Goal: Task Accomplishment & Management: Manage account settings

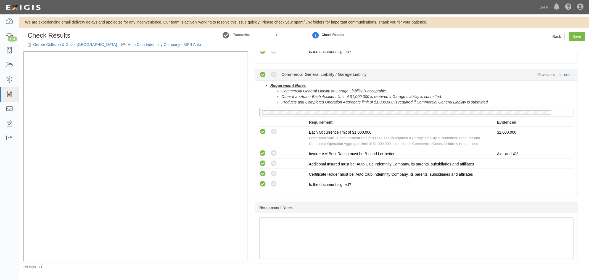
scroll to position [188, 0]
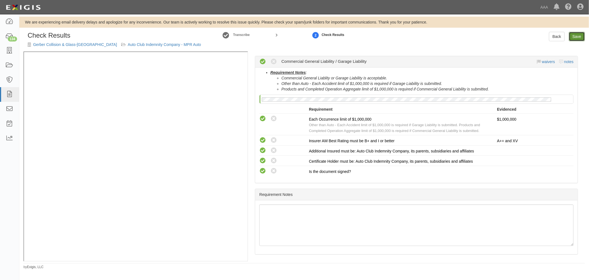
click at [580, 35] on link "Save" at bounding box center [577, 36] width 16 height 9
radio input "true"
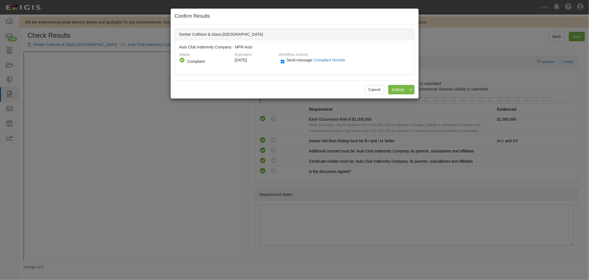
click at [292, 62] on label "Send message: Compliant Results" at bounding box center [314, 62] width 67 height 7
click at [284, 62] on input "Send message: Compliant Results" at bounding box center [283, 61] width 4 height 6
checkbox input "false"
click at [396, 86] on input "Submit" at bounding box center [397, 89] width 19 height 9
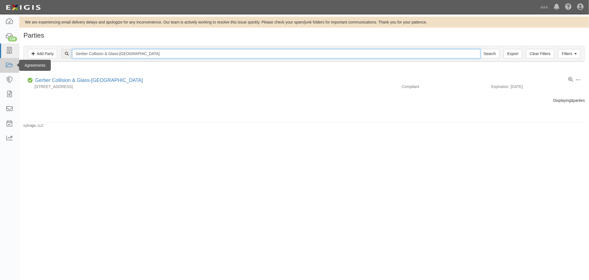
drag, startPoint x: 0, startPoint y: 0, endPoint x: 3, endPoint y: 64, distance: 64.4
click at [3, 64] on body "Toggle navigation Dashboard 134 Inbox Parties Agreements Coverages Documents Me…" at bounding box center [294, 134] width 589 height 268
paste input "Streetsboro"
type input "Gerber Collision & Glass-Streetsboro"
click at [480, 49] on input "Search" at bounding box center [489, 53] width 19 height 9
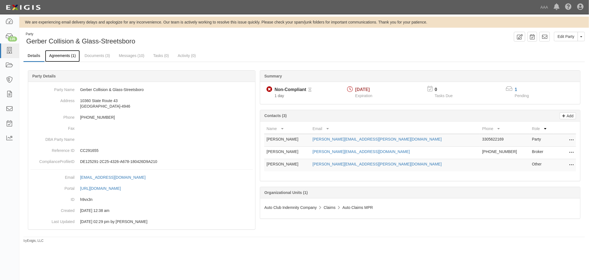
click at [70, 57] on link "Agreements (1)" at bounding box center [62, 56] width 35 height 12
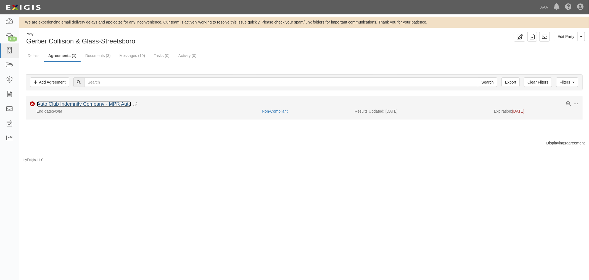
click at [65, 102] on link "Auto Club Indemnity Company - MPR Auto" at bounding box center [84, 104] width 94 height 6
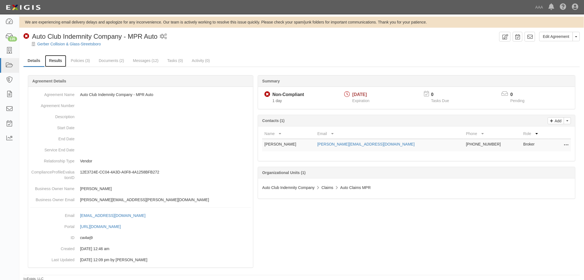
click at [53, 61] on link "Results" at bounding box center [55, 61] width 21 height 12
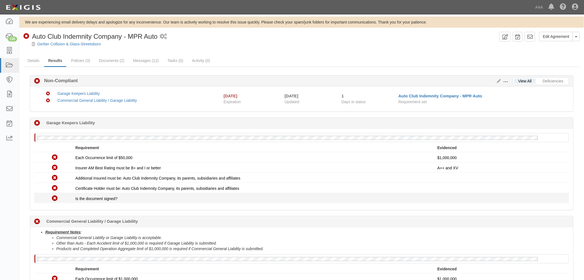
click at [376, 199] on div "Is the document signed?" at bounding box center [256, 199] width 362 height 6
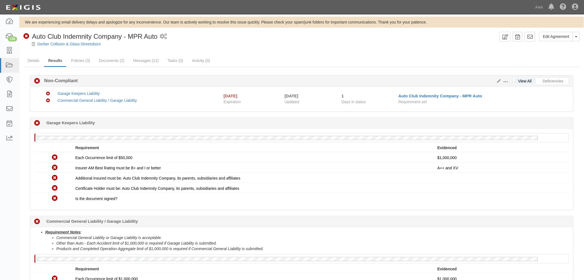
click at [358, 214] on div "Non-Compliant 1 day (since 09/01/2025) Garage Keepers Liability No Garage Keepe…" at bounding box center [302, 226] width 552 height 219
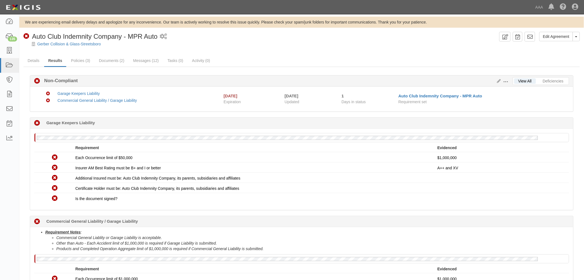
click at [369, 214] on div "Non-Compliant 1 day (since 09/01/2025) Garage Keepers Liability No Garage Keepe…" at bounding box center [302, 226] width 552 height 219
click at [385, 215] on div "Non-Compliant 1 day (since 09/01/2025) Garage Keepers Liability No Garage Keepe…" at bounding box center [302, 226] width 552 height 219
click at [386, 223] on div "Non-Compliant 1 day (since 09/01/2025) Commercial General Liability / Garage Li…" at bounding box center [302, 221] width 544 height 11
click at [81, 64] on link "Policies (3)" at bounding box center [80, 61] width 27 height 12
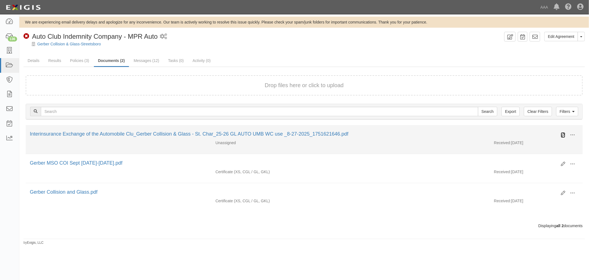
click at [563, 133] on icon at bounding box center [563, 135] width 4 height 4
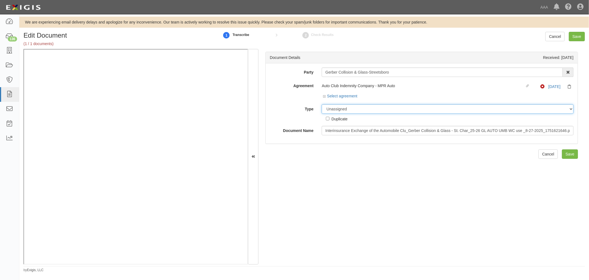
click at [367, 107] on select "Unassigned Binder Cancellation Notice Certificate Contract Endorsement Insuranc…" at bounding box center [448, 108] width 252 height 9
select select "CertificateDetail"
click at [322, 104] on select "Unassigned Binder Cancellation Notice Certificate Contract Endorsement Insuranc…" at bounding box center [448, 108] width 252 height 9
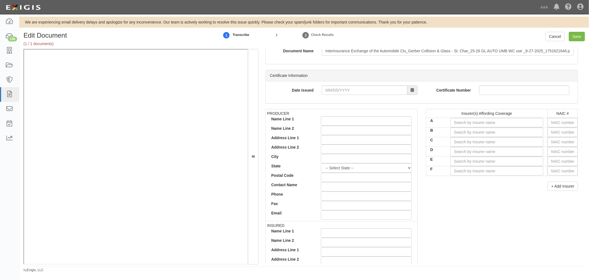
scroll to position [51, 0]
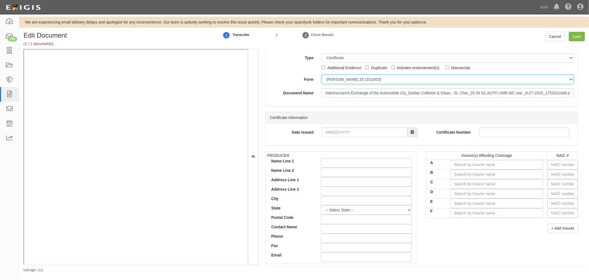
drag, startPoint x: 325, startPoint y: 77, endPoint x: 329, endPoint y: 82, distance: 7.1
click at [325, 77] on select "ACORD 25 (2016/03) ACORD 101 ACORD 855 NY (2014/05) General" at bounding box center [448, 79] width 252 height 9
select select "GeneralFormDetail"
click at [322, 75] on select "ACORD 25 (2016/03) ACORD 101 ACORD 855 NY (2014/05) General" at bounding box center [448, 79] width 252 height 9
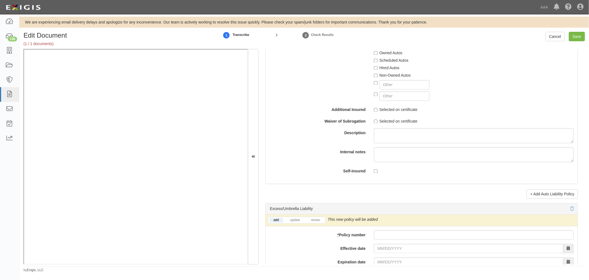
scroll to position [972, 0]
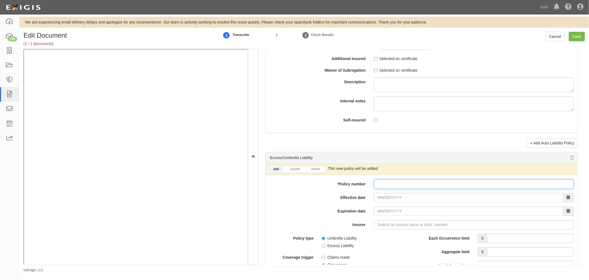
click at [378, 188] on input "* Policy number" at bounding box center [474, 183] width 200 height 9
paste input "Gerber Collision & Glass-Streetsboro"
type input "Gerber Collision & Glass-Streetsboro"
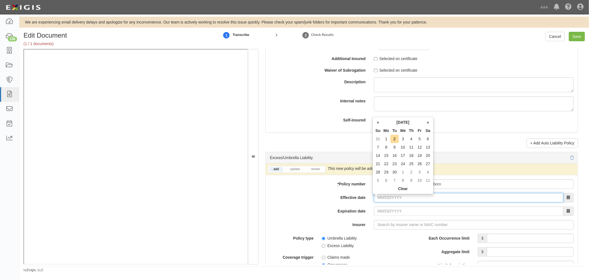
click at [379, 199] on input "Effective date" at bounding box center [468, 197] width 189 height 9
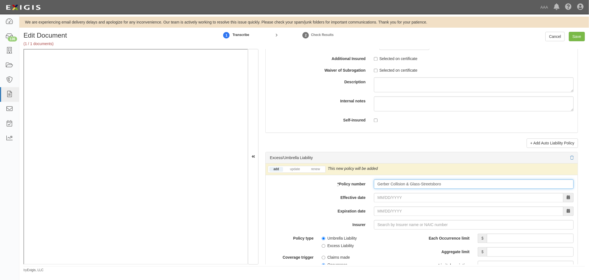
drag, startPoint x: 432, startPoint y: 194, endPoint x: 327, endPoint y: 218, distance: 107.5
click at [340, 204] on div "add update renew This new policy will be added This new policy will update exis…" at bounding box center [422, 282] width 312 height 238
click at [387, 184] on input "* Policy number" at bounding box center [474, 183] width 200 height 9
paste input "CUP-6S737154-25-NF"
type input "CUP-6S737154-25-NF"
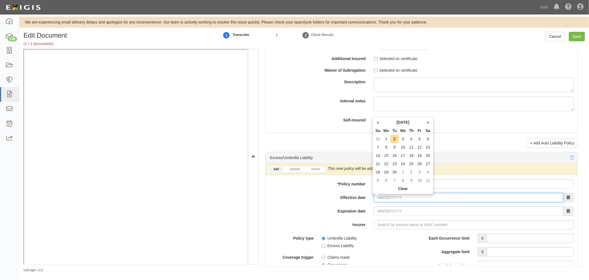
click at [393, 197] on input "Effective date" at bounding box center [468, 197] width 189 height 9
type input "09/01/2025"
type input "[DATE]"
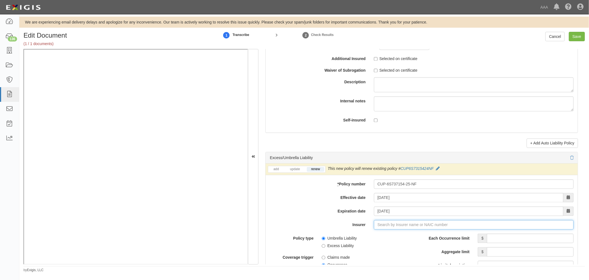
type input "21st Century Advantage Insurance Company (25232) NR Rating"
type input "2"
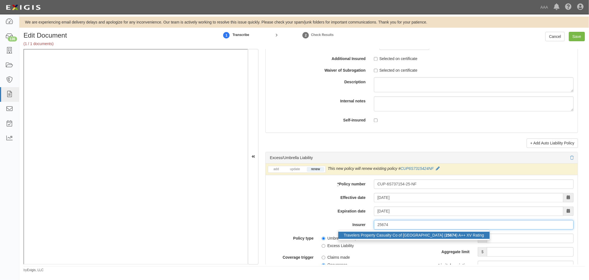
drag, startPoint x: 413, startPoint y: 238, endPoint x: 423, endPoint y: 236, distance: 10.4
click at [445, 237] on strong "25674" at bounding box center [450, 235] width 11 height 4
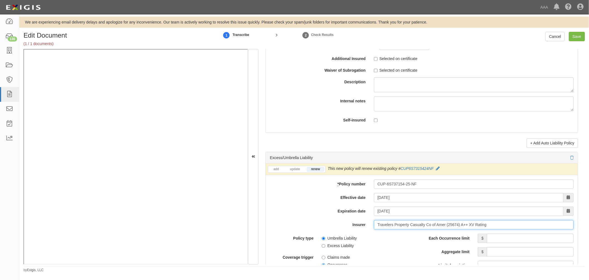
type input "Travelers Property Casualty Co of Amer (25674) A++ XV Rating"
click at [509, 238] on input "Each Occurrence limit" at bounding box center [530, 237] width 87 height 9
type input "5,000,000"
click at [525, 250] on input "Aggregate limit" at bounding box center [530, 251] width 87 height 9
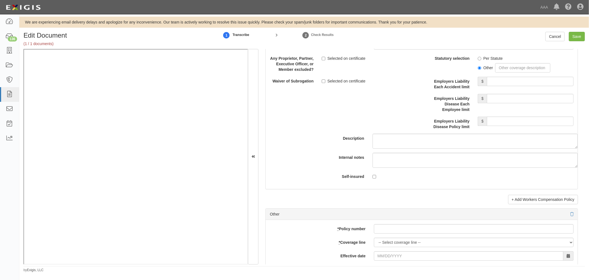
scroll to position [1534, 0]
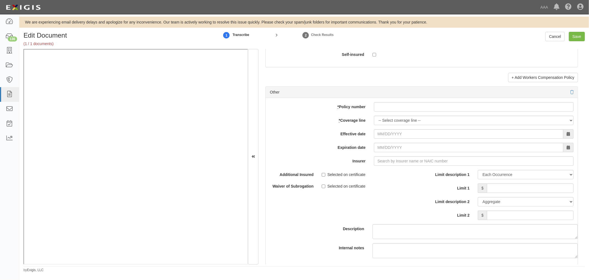
type input "5,000,000"
click at [471, 95] on div at bounding box center [422, 92] width 304 height 6
click at [449, 111] on input "* Policy number" at bounding box center [474, 106] width 200 height 9
paste input "TC2JGLSA-8E088352-TIL-25"
type input "TC2JGLSA-8E088352-TIL-25"
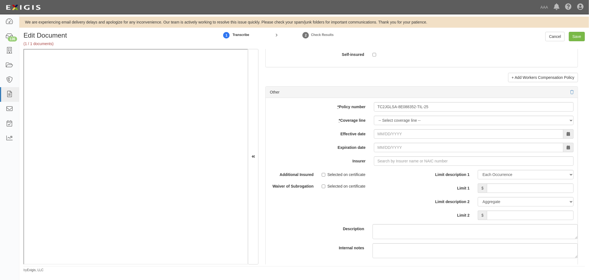
click at [394, 128] on div "add update renew This new policy will be added This new policy will update exis…" at bounding box center [422, 188] width 312 height 181
click at [394, 123] on select "-- Select coverage line -- Asbestos Abatement Auto Physical Damage Boiler & Mac…" at bounding box center [474, 119] width 200 height 9
select select "70"
click at [374, 125] on select "-- Select coverage line -- Asbestos Abatement Auto Physical Damage Boiler & Mac…" at bounding box center [474, 119] width 200 height 9
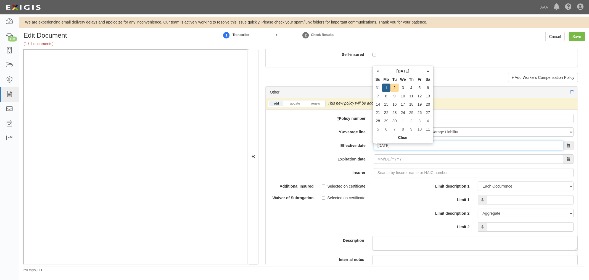
type input "[DATE]"
type input "09/01/2026"
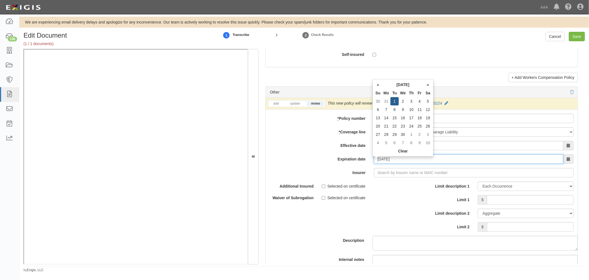
drag, startPoint x: 393, startPoint y: 162, endPoint x: 401, endPoint y: 180, distance: 19.8
click at [394, 164] on input "09/01/2026" at bounding box center [468, 158] width 189 height 9
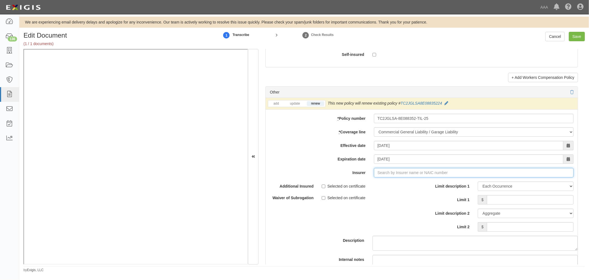
click at [399, 175] on input "Insurer" at bounding box center [474, 172] width 200 height 9
type input "21st Century Advantage Insurance Company (25232) NR Rating"
type input "2"
drag, startPoint x: 376, startPoint y: 188, endPoint x: 520, endPoint y: 204, distance: 145.3
click at [378, 186] on div "Travelers Indemnity Company ( 25658 ) A++ XV Rating" at bounding box center [389, 182] width 103 height 7
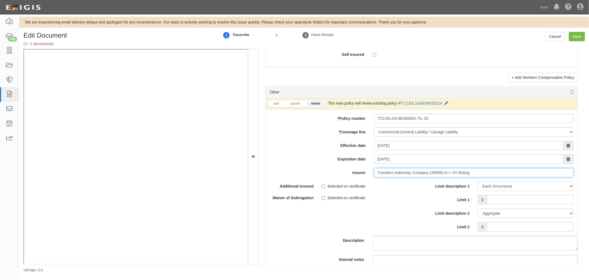
type input "Travelers Indemnity Company (25658) A++ XV Rating"
click at [523, 204] on input "Limit 1" at bounding box center [530, 199] width 87 height 9
type input "1,000,000"
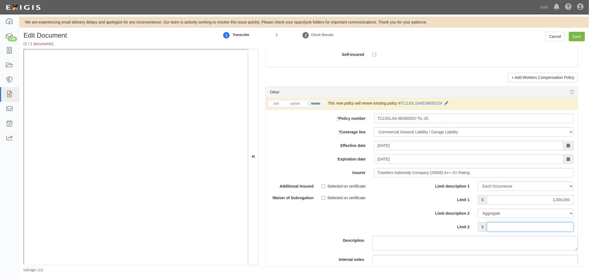
drag, startPoint x: 517, startPoint y: 231, endPoint x: 523, endPoint y: 230, distance: 5.6
click at [518, 231] on input "Limit 2" at bounding box center [530, 226] width 87 height 9
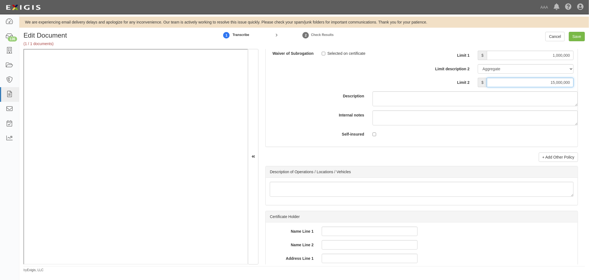
scroll to position [1739, 0]
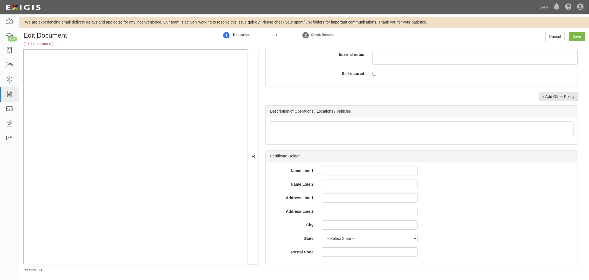
type input "15,000,000"
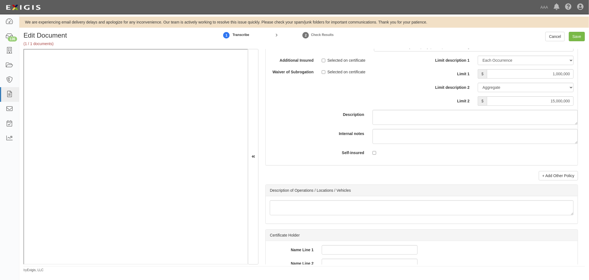
scroll to position [1761, 0]
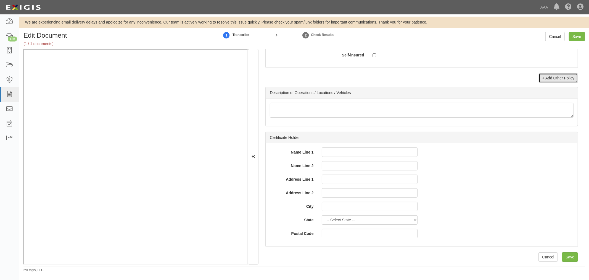
click at [550, 76] on link "+ Add Other Policy" at bounding box center [558, 77] width 39 height 9
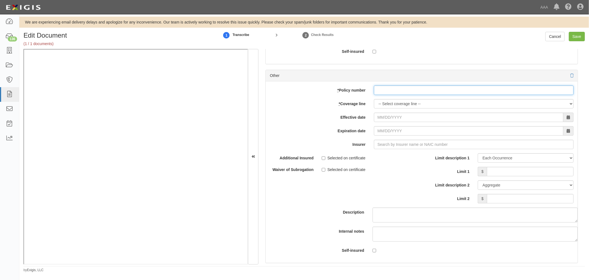
click at [405, 92] on input "* Policy number" at bounding box center [474, 89] width 200 height 9
paste input "TC2JCAP-8E088364-TIL-25"
type input "TC2JCAP-8E088364-TIL-25"
drag, startPoint x: 384, startPoint y: 108, endPoint x: 381, endPoint y: 111, distance: 4.1
click at [384, 112] on div "add update renew This new policy will be added This new policy will update exis…" at bounding box center [422, 171] width 312 height 181
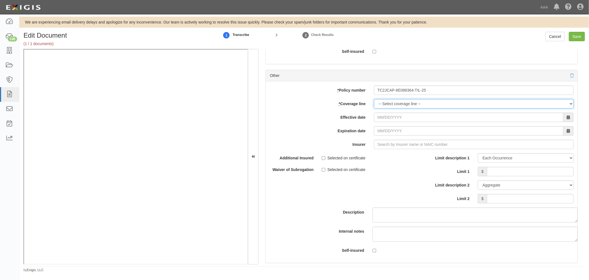
select select "56"
click at [374, 108] on select "-- Select coverage line -- Asbestos Abatement Auto Physical Damage Boiler & Mac…" at bounding box center [474, 103] width 200 height 9
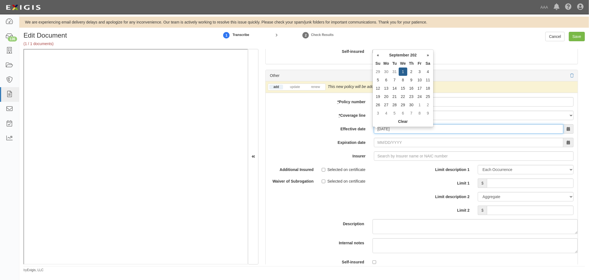
type input "[DATE]"
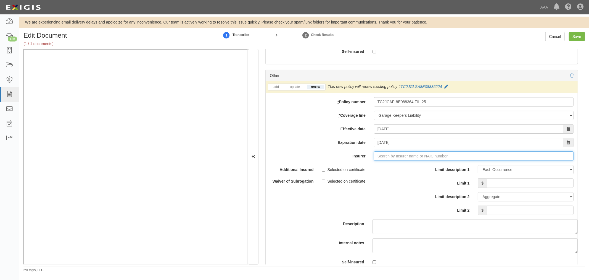
type input "21st Century Advantage Insurance Company (25232) NR Rating"
type input "2"
drag, startPoint x: 390, startPoint y: 170, endPoint x: 497, endPoint y: 187, distance: 108.7
click at [398, 170] on div "Travelers Indemnity Company ( 25658 ) A++ XV Rating" at bounding box center [389, 166] width 103 height 7
type input "Travelers Indemnity Company (25658) A++ XV Rating"
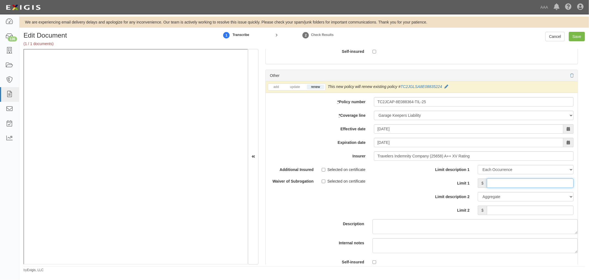
drag, startPoint x: 515, startPoint y: 189, endPoint x: 512, endPoint y: 189, distance: 2.8
click at [515, 188] on input "Limit 1" at bounding box center [530, 182] width 87 height 9
type input "1,000,000"
click at [530, 215] on input "Limit 2" at bounding box center [530, 209] width 87 height 9
click at [533, 215] on input "Limit 2" at bounding box center [530, 209] width 87 height 9
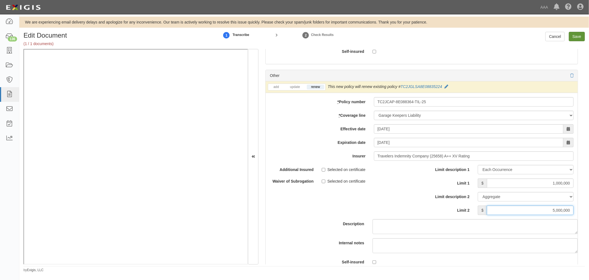
type input "5,000,000"
click at [576, 40] on input "Save" at bounding box center [577, 36] width 16 height 9
type input "5000000"
type input "1000000"
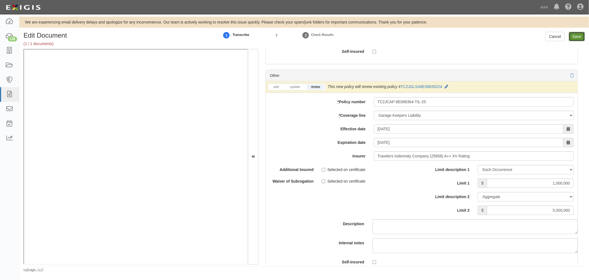
type input "15000000"
type input "1000000"
type input "5000000"
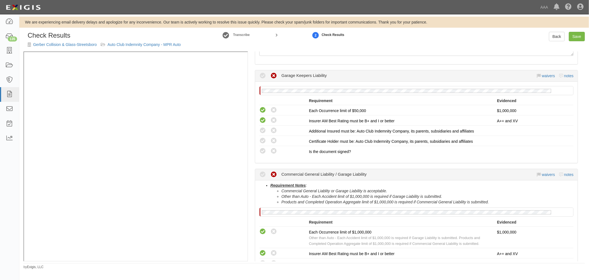
scroll to position [153, 0]
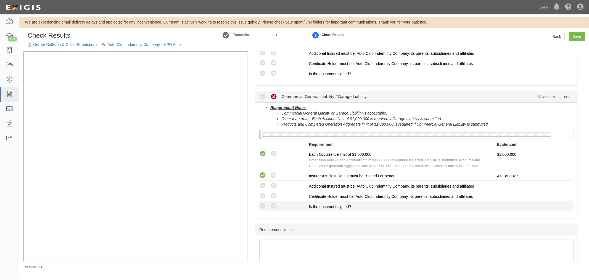
click at [258, 203] on div "Compliant Waived: Non-Compliant" at bounding box center [282, 205] width 54 height 7
click at [265, 202] on icon at bounding box center [262, 205] width 7 height 7
radio input "true"
click at [259, 190] on div "Requirement Notes : Commercial General Liablity or Garage Liability is acceptab…" at bounding box center [416, 159] width 323 height 115
click at [263, 193] on icon at bounding box center [262, 195] width 7 height 7
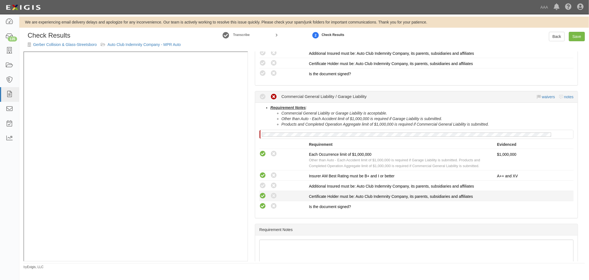
radio input "true"
click at [262, 183] on icon at bounding box center [262, 185] width 7 height 7
radio input "true"
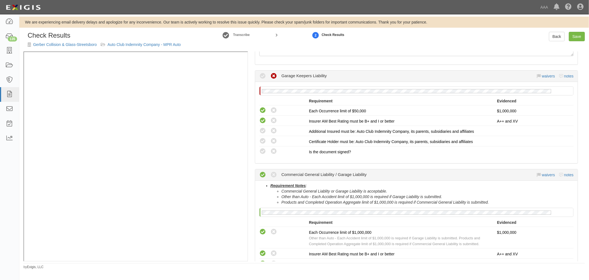
scroll to position [51, 0]
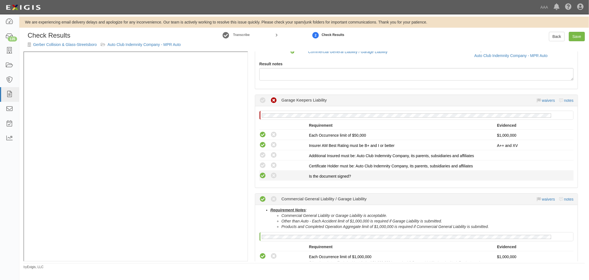
click at [262, 176] on icon at bounding box center [262, 175] width 7 height 7
radio input "true"
click at [263, 164] on icon at bounding box center [262, 165] width 7 height 7
radio input "true"
click at [262, 150] on li "Compliant Waived: Non-Compliant Additional Insured must be: Auto Club Indemnity…" at bounding box center [416, 155] width 314 height 10
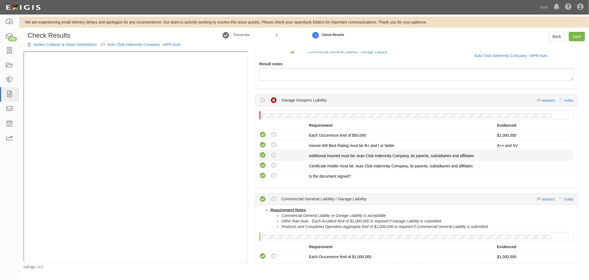
click at [263, 154] on icon at bounding box center [262, 155] width 7 height 7
radio input "true"
click at [578, 35] on link "Save" at bounding box center [577, 36] width 16 height 9
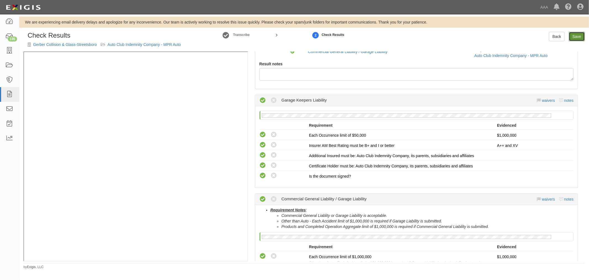
radio input "true"
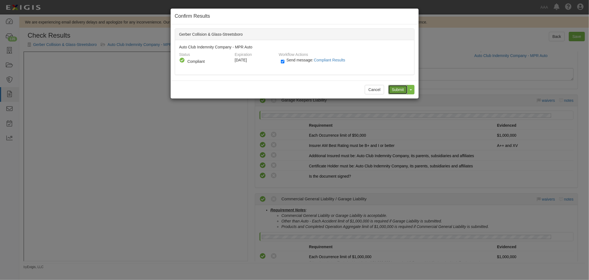
click at [400, 87] on input "Submit" at bounding box center [397, 89] width 19 height 9
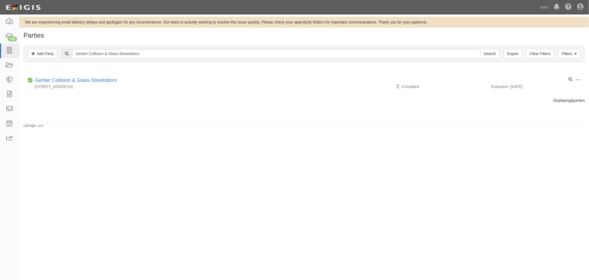
drag, startPoint x: 149, startPoint y: 59, endPoint x: 133, endPoint y: 62, distance: 16.8
click at [132, 63] on div "Filters Add Party Clear Filters Export Gerber Collision & Glass-Streetsboro Sea…" at bounding box center [304, 54] width 570 height 25
drag, startPoint x: 148, startPoint y: 54, endPoint x: 46, endPoint y: 55, distance: 101.7
click at [39, 54] on div "Filters Add Party Clear Filters Export Gerber Collision & Glass-Streetsboro Sea…" at bounding box center [304, 53] width 561 height 15
paste input "[PERSON_NAME]"
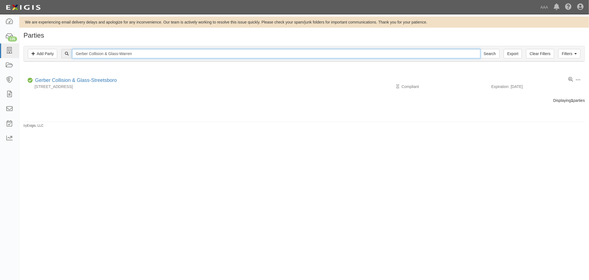
type input "Gerber Collision & Glass-Warren"
click at [480, 49] on input "Search" at bounding box center [489, 53] width 19 height 9
drag, startPoint x: 149, startPoint y: 56, endPoint x: 46, endPoint y: 69, distance: 103.3
click at [46, 69] on div "Parties Add Party Filters Add Party Clear Filters Export Gerber Collision & Gla…" at bounding box center [304, 80] width 570 height 96
paste input "and Glass - Kaneohe"
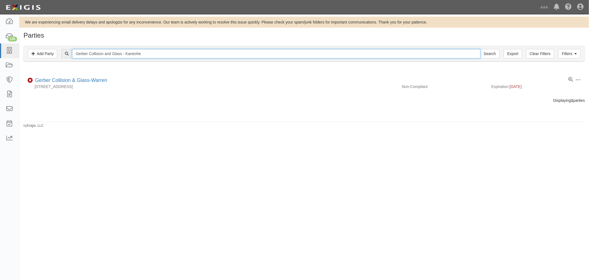
type input "Gerber Collision and Glass - Kaneohe"
click at [480, 49] on input "Search" at bounding box center [489, 53] width 19 height 9
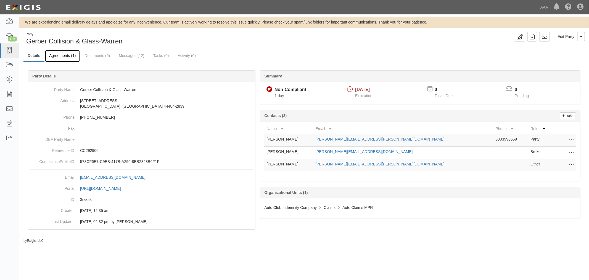
click at [65, 58] on link "Agreements (1)" at bounding box center [62, 56] width 35 height 12
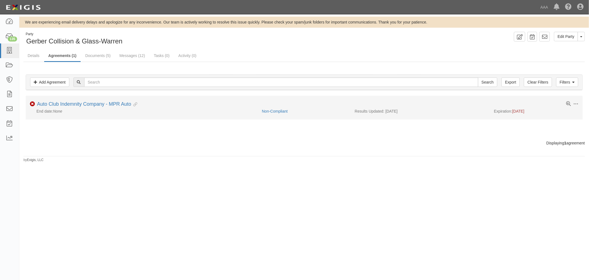
drag, startPoint x: 57, startPoint y: 97, endPoint x: 56, endPoint y: 104, distance: 6.4
click at [57, 97] on li "Toggle Agreement Dropdown Edit Log activity Add task Send message Archive Non-C…" at bounding box center [304, 107] width 557 height 23
click at [54, 107] on div "Auto Club Indemnity Company - MPR Auto Evidence Linked" at bounding box center [87, 104] width 100 height 6
click at [57, 103] on link "Auto Club Indemnity Company - MPR Auto" at bounding box center [84, 104] width 94 height 6
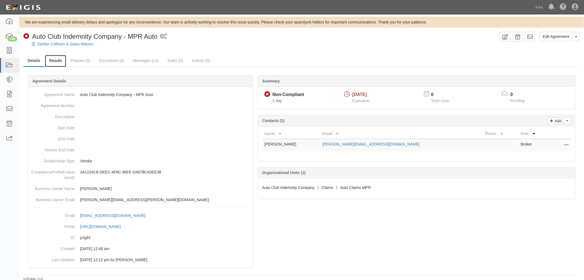
click at [58, 62] on link "Results" at bounding box center [55, 61] width 21 height 12
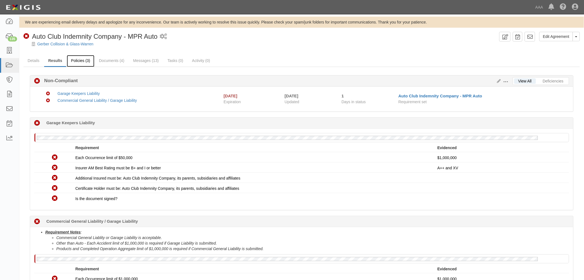
click at [82, 60] on link "Policies (3)" at bounding box center [80, 61] width 27 height 12
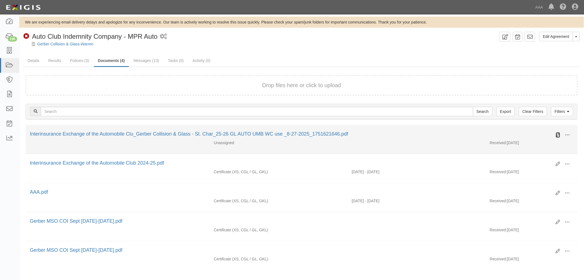
click at [559, 133] on icon at bounding box center [558, 135] width 4 height 4
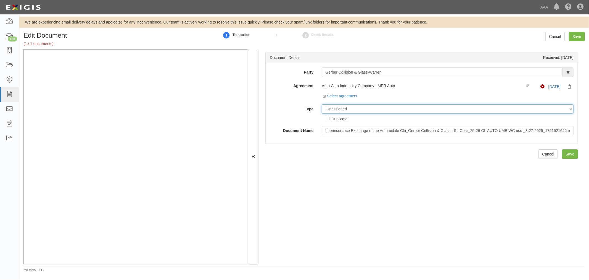
drag, startPoint x: 338, startPoint y: 109, endPoint x: 340, endPoint y: 112, distance: 3.9
click at [338, 110] on select "Unassigned Binder Cancellation Notice Certificate Contract Endorsement Insuranc…" at bounding box center [448, 108] width 252 height 9
select select "CertificateDetail"
click at [322, 104] on select "Unassigned Binder Cancellation Notice Certificate Contract Endorsement Insuranc…" at bounding box center [448, 108] width 252 height 9
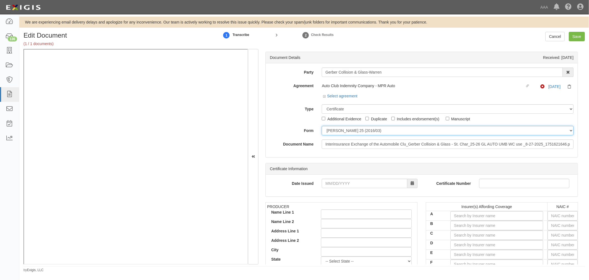
drag, startPoint x: 342, startPoint y: 129, endPoint x: 344, endPoint y: 135, distance: 6.1
click at [344, 133] on select "ACORD 25 (2016/03) ACORD 101 ACORD 855 NY (2014/05) General" at bounding box center [448, 130] width 252 height 9
select select "GeneralFormDetail"
click at [322, 126] on select "ACORD 25 (2016/03) ACORD 101 ACORD 855 NY (2014/05) General" at bounding box center [448, 130] width 252 height 9
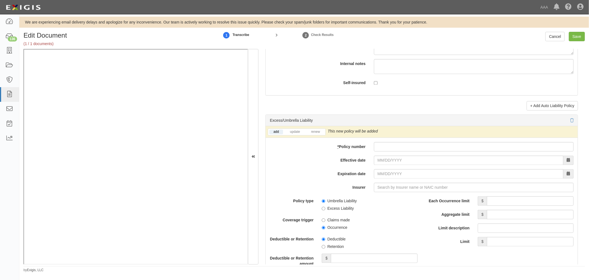
scroll to position [1023, 0]
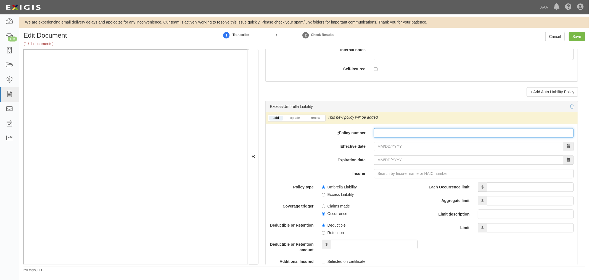
drag, startPoint x: 391, startPoint y: 133, endPoint x: 391, endPoint y: 139, distance: 6.6
click at [391, 134] on input "* Policy number" at bounding box center [474, 132] width 200 height 9
paste input "TC2JCAP-8E088364-TIL-25"
type input "TC2JCAP-8E088364-TIL-25"
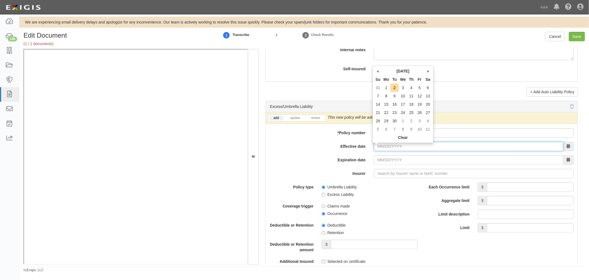
click at [387, 151] on input "Effective date" at bounding box center [468, 145] width 189 height 9
type input "09/01/2025"
type input "[DATE]"
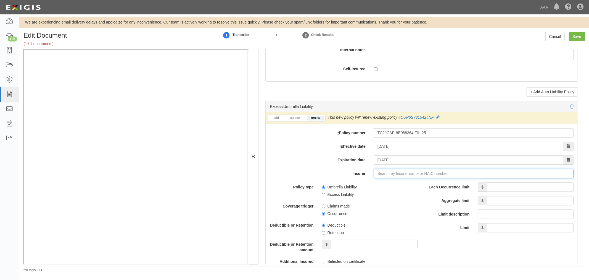
type input "21st Century Advantage Insurance Company (25232) NR Rating"
type input "2"
click at [410, 181] on div "Travelers Indemnity Company ( 25658 ) A++ XV Rating" at bounding box center [390, 183] width 104 height 10
click at [413, 184] on div "Travelers Indemnity Company ( 25658 ) A++ XV Rating" at bounding box center [389, 183] width 103 height 7
type input "Travelers Indemnity Company (25658) A++ XV Rating"
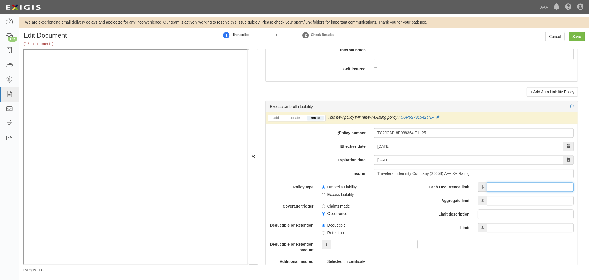
click at [499, 187] on input "Each Occurrence limit" at bounding box center [530, 186] width 87 height 9
type input "1"
type input "5,000,000"
click at [558, 205] on input "Aggregate limit" at bounding box center [530, 200] width 87 height 9
type input "4,000,000"
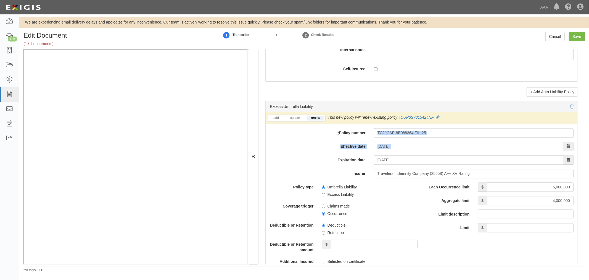
drag, startPoint x: 327, startPoint y: 151, endPoint x: 313, endPoint y: 156, distance: 14.8
click at [313, 156] on div "add update renew This new policy will be added This new policy will update exis…" at bounding box center [422, 231] width 312 height 238
click at [432, 124] on div "add update renew This new policy will be added This new policy will update exis…" at bounding box center [422, 118] width 312 height 12
drag, startPoint x: 436, startPoint y: 136, endPoint x: 318, endPoint y: 139, distance: 117.7
click at [309, 137] on div "* Policy number TC2JCAP-8E088364-TIL-25" at bounding box center [422, 132] width 312 height 9
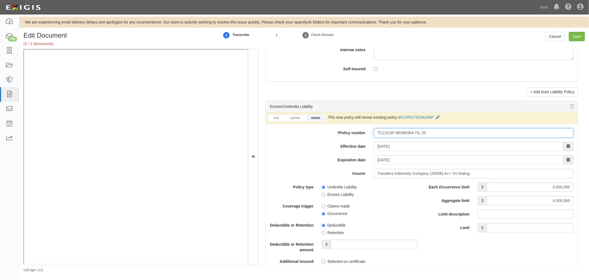
paste input "CUP-6S737154-25-NF"
type input "CUP-6S737154-25-NF"
drag, startPoint x: 375, startPoint y: 203, endPoint x: 379, endPoint y: 205, distance: 4.9
click at [375, 204] on span "Claims made" at bounding box center [370, 204] width 96 height 7
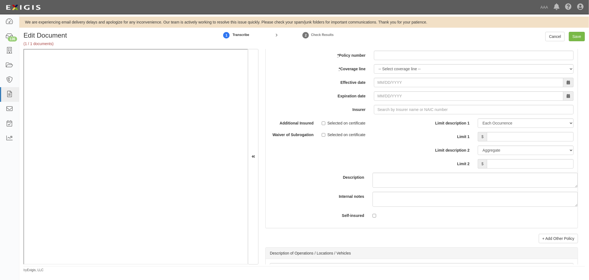
scroll to position [1534, 0]
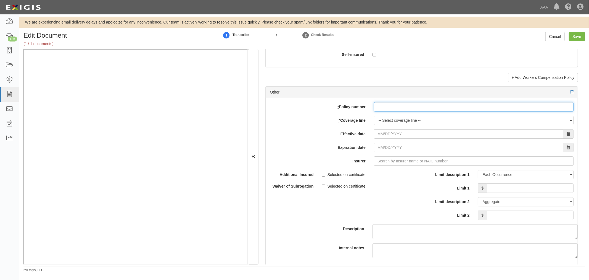
paste input "TC2JGLSA-8E088352-TIL-25"
drag, startPoint x: 389, startPoint y: 106, endPoint x: 387, endPoint y: 114, distance: 8.4
click at [387, 111] on input "* Policy number" at bounding box center [474, 106] width 200 height 9
type input "TC2JGLSA-8E088352-TIL-25"
click at [386, 125] on select "-- Select coverage line -- Asbestos Abatement Auto Physical Damage Boiler & Mac…" at bounding box center [474, 119] width 200 height 9
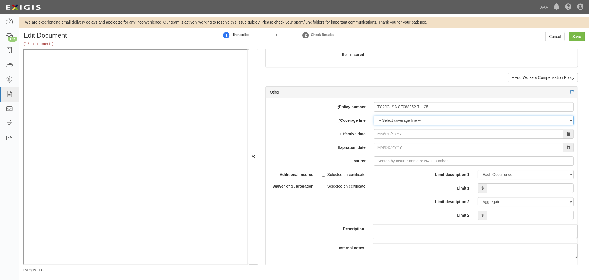
select select "70"
click at [374, 125] on select "-- Select coverage line -- Asbestos Abatement Auto Physical Damage Boiler & Mac…" at bounding box center [474, 119] width 200 height 9
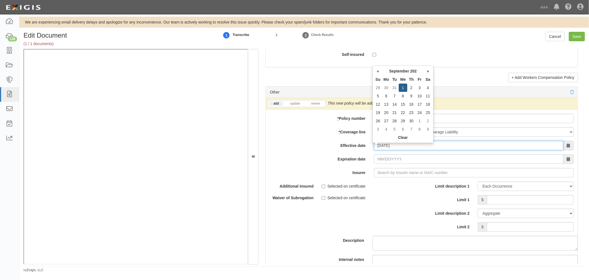
type input "[DATE]"
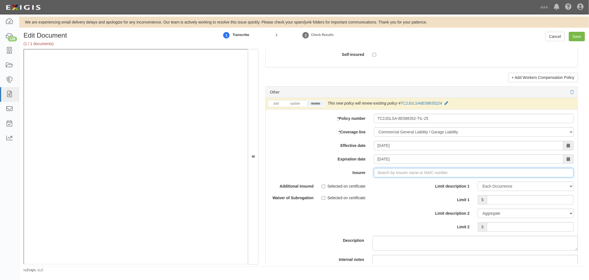
type input "21st Century Advantage Insurance Company (25232) NR Rating"
type input "2"
click at [410, 186] on div "Travelers Property Casualty Co of Amer ( 25674 ) A++ XV Rating" at bounding box center [413, 182] width 151 height 7
type input "Travelers Property Casualty Co of Amer (25674) A++ XV Rating"
click at [507, 200] on input "Limit 1" at bounding box center [530, 199] width 87 height 9
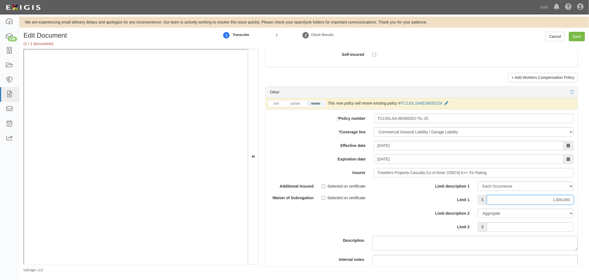
type input "1,000,000"
click at [539, 227] on input "Limit 2" at bounding box center [530, 226] width 87 height 9
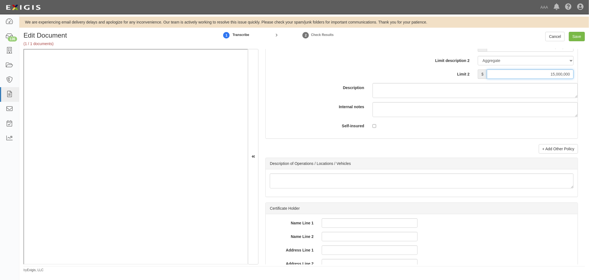
scroll to position [1761, 0]
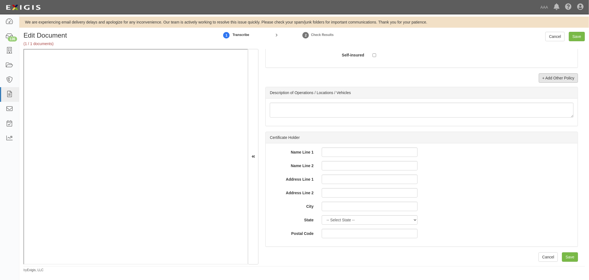
type input "15,000,000"
click at [544, 76] on link "+ Add Other Policy" at bounding box center [558, 77] width 39 height 9
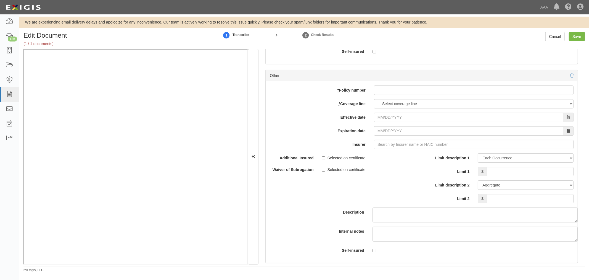
drag, startPoint x: 388, startPoint y: 100, endPoint x: 380, endPoint y: 94, distance: 10.2
click at [383, 97] on div "add update renew This new policy will be added This new policy will update exis…" at bounding box center [422, 171] width 312 height 181
paste input "TC2JCAP-8E088364-TIL-25"
click at [376, 89] on input "TC2JCAP-8E088364-TIL-25" at bounding box center [474, 89] width 200 height 9
type input "TC2JCAP-8E088364-TIL-25"
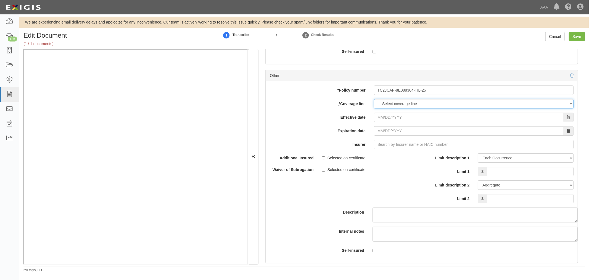
click at [382, 103] on select "-- Select coverage line -- Asbestos Abatement Auto Physical Damage Boiler & Mac…" at bounding box center [474, 103] width 200 height 9
select select "56"
click at [374, 108] on select "-- Select coverage line -- Asbestos Abatement Auto Physical Damage Boiler & Mac…" at bounding box center [474, 103] width 200 height 9
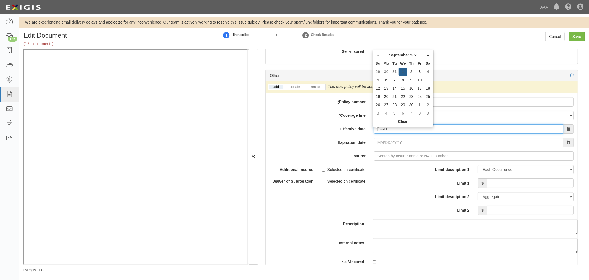
type input "[DATE]"
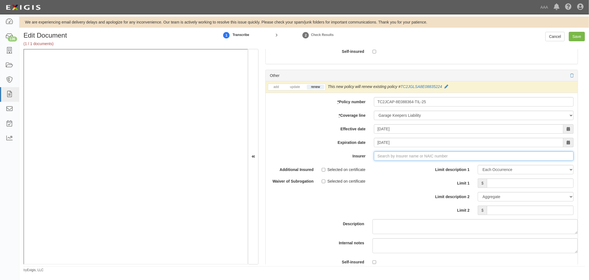
type input "21st Century Advantage Insurance Company (25232) NR Rating"
type input "2"
click at [445, 168] on strong "25674" at bounding box center [450, 166] width 11 height 4
type input "Travelers Property Casualty Co of Amer (25674) A++ XV Rating"
click at [505, 188] on input "Limit 1" at bounding box center [530, 182] width 87 height 9
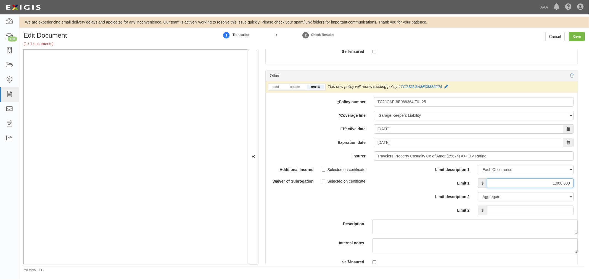
type input "1,000,000"
click at [506, 213] on input "Limit 2" at bounding box center [530, 209] width 87 height 9
drag, startPoint x: 515, startPoint y: 211, endPoint x: 589, endPoint y: 194, distance: 75.6
click at [589, 194] on div "Edit Document (1 / 1 documents) 1 Transcribe 2 Check Results Cancel Save Docume…" at bounding box center [304, 152] width 570 height 240
type input "5,000,000"
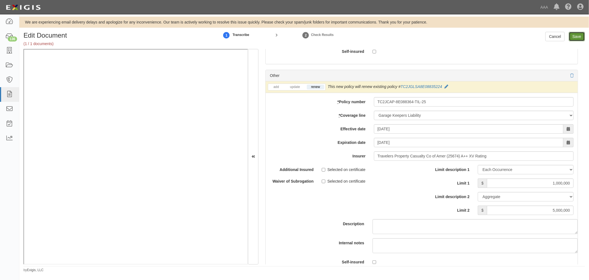
click at [573, 35] on input "Save" at bounding box center [577, 36] width 16 height 9
type input "5000000"
type input "4000000"
type input "1000000"
type input "15000000"
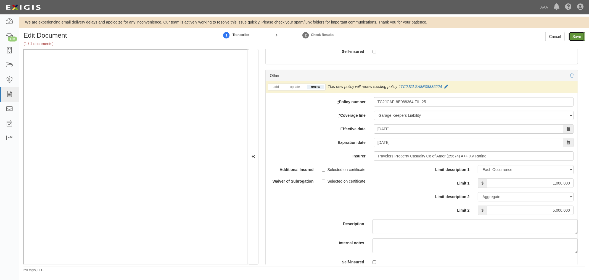
type input "1000000"
type input "5000000"
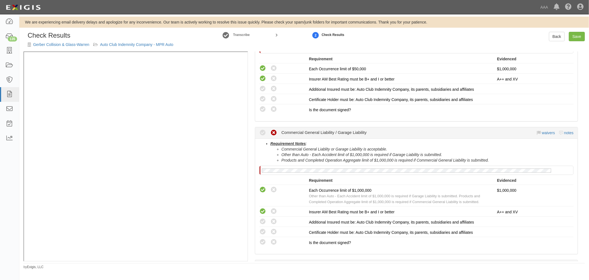
scroll to position [153, 0]
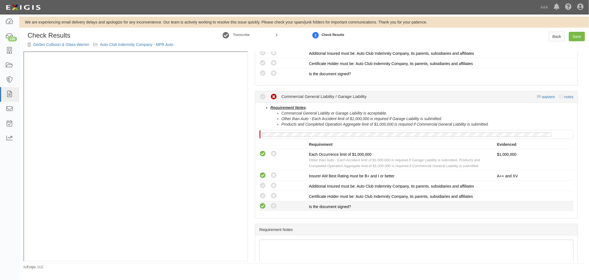
click at [264, 207] on icon at bounding box center [262, 205] width 7 height 7
radio input "true"
click at [261, 193] on icon at bounding box center [262, 195] width 7 height 7
radio input "true"
click at [261, 185] on icon at bounding box center [262, 185] width 7 height 7
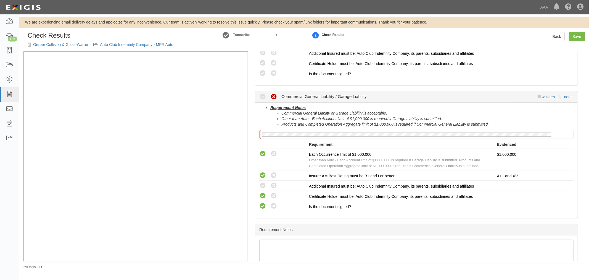
radio input "true"
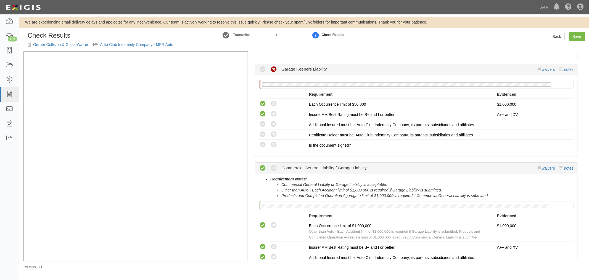
scroll to position [51, 0]
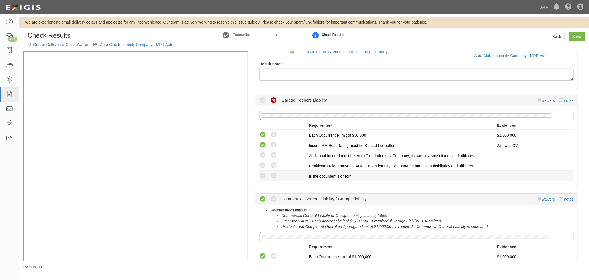
drag, startPoint x: 260, startPoint y: 176, endPoint x: 263, endPoint y: 171, distance: 6.2
click at [260, 176] on icon at bounding box center [262, 175] width 7 height 7
radio input "true"
click at [263, 164] on icon at bounding box center [262, 165] width 7 height 7
radio input "true"
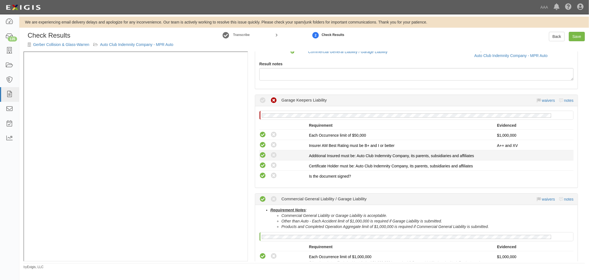
click at [265, 157] on icon at bounding box center [262, 155] width 7 height 7
radio input "true"
drag, startPoint x: 583, startPoint y: 43, endPoint x: 579, endPoint y: 39, distance: 5.1
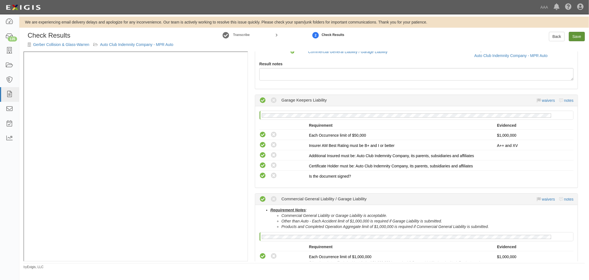
click at [583, 43] on div "Check Results Gerber Collision & Glass-Warren Auto Club Indemnity Company - MPR…" at bounding box center [304, 42] width 570 height 20
click at [578, 35] on link "Save" at bounding box center [577, 36] width 16 height 9
radio input "true"
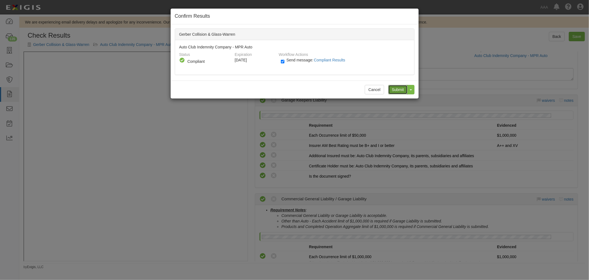
click at [405, 90] on input "Submit" at bounding box center [397, 89] width 19 height 9
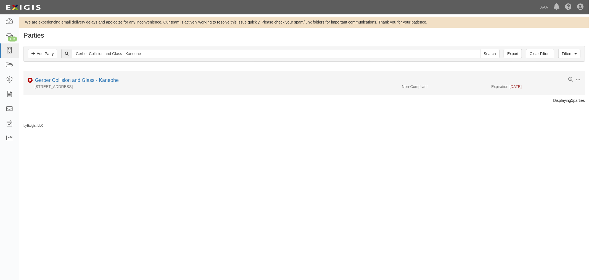
click at [101, 86] on div "[STREET_ADDRESS]" at bounding box center [210, 87] width 374 height 6
click at [100, 84] on div "[STREET_ADDRESS]" at bounding box center [210, 87] width 374 height 6
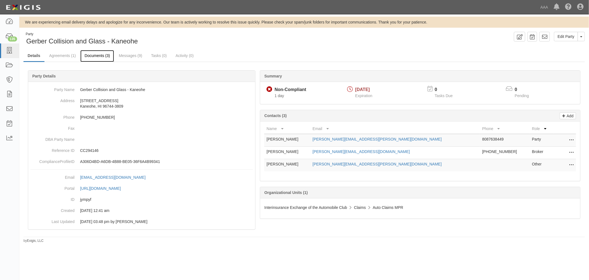
click at [98, 53] on link "Documents (3)" at bounding box center [97, 56] width 34 height 12
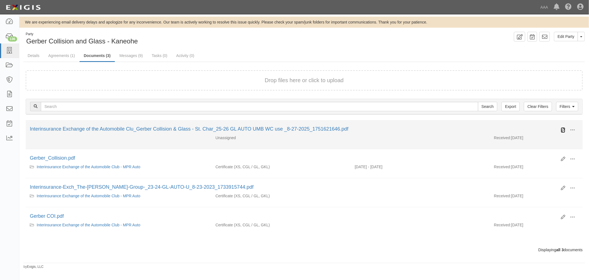
click at [565, 128] on icon at bounding box center [563, 130] width 4 height 4
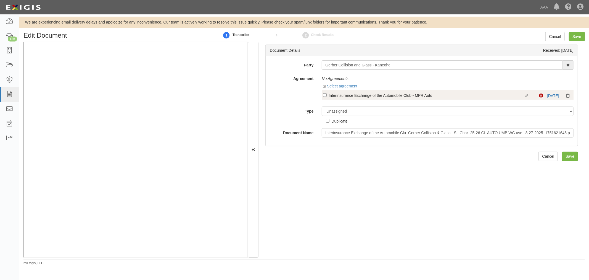
click at [336, 97] on div "Interinsurance Exchange of the Automobile Club - MPR Auto" at bounding box center [427, 95] width 196 height 6
click at [327, 97] on input "Linked agreement Interinsurance Exchange of the Automobile Club - MPR Auto Link…" at bounding box center [325, 95] width 4 height 4
checkbox input "true"
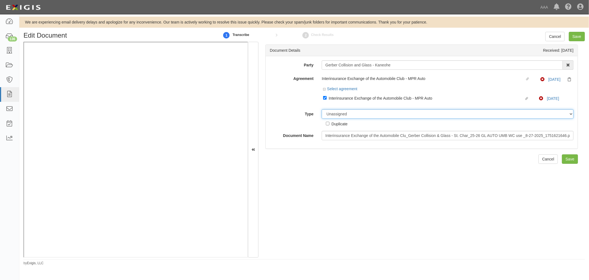
drag, startPoint x: 330, startPoint y: 112, endPoint x: 331, endPoint y: 119, distance: 7.2
click at [331, 114] on select "Unassigned Binder Cancellation Notice Certificate Contract Endorsement Insuranc…" at bounding box center [448, 113] width 252 height 9
select select "CertificateDetail"
click at [322, 110] on select "Unassigned Binder Cancellation Notice Certificate Contract Endorsement Insuranc…" at bounding box center [448, 113] width 252 height 9
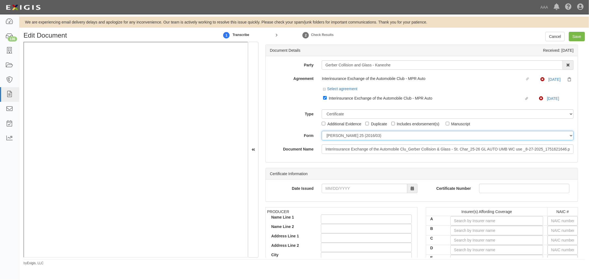
click at [335, 139] on select "ACORD 25 (2016/03) ACORD 101 ACORD 855 NY (2014/05) General" at bounding box center [448, 135] width 252 height 9
select select "GeneralFormDetail"
click at [322, 131] on select "ACORD 25 (2016/03) ACORD 101 ACORD 855 NY (2014/05) General" at bounding box center [448, 135] width 252 height 9
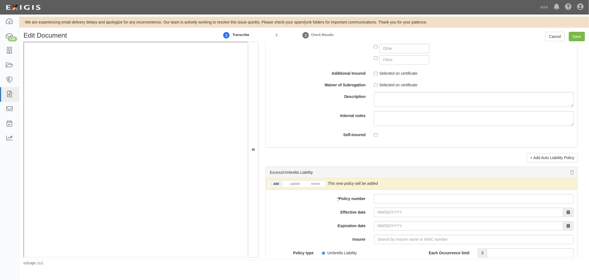
scroll to position [1074, 0]
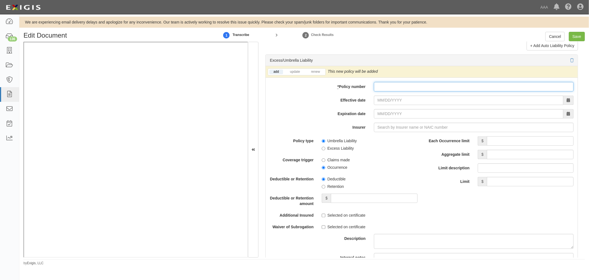
drag, startPoint x: 392, startPoint y: 89, endPoint x: 391, endPoint y: 92, distance: 3.2
click at [392, 89] on input "* Policy number" at bounding box center [474, 86] width 200 height 9
paste input "CUP-6S737154-25-NF"
type input "CUP-6S737154-25-NF"
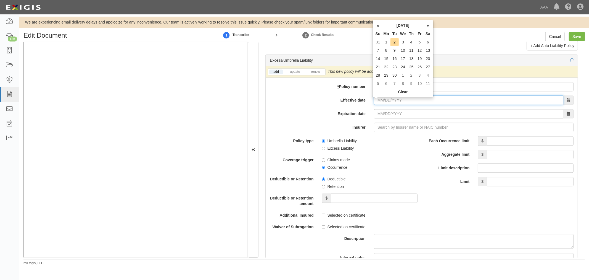
click at [387, 105] on input "Effective date" at bounding box center [468, 99] width 189 height 9
type input "09/01/2025"
type input "[DATE]"
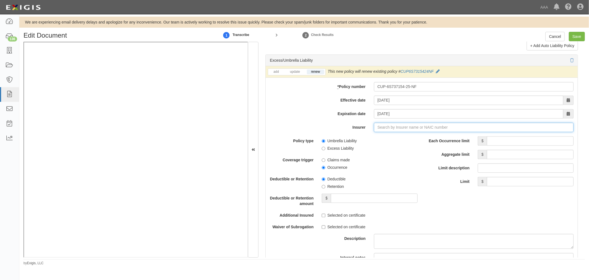
type input "21st Century Advantage Insurance Company (25232) NR Rating"
type input "2"
click at [382, 141] on div "Travelers Indemnity Company ( 25658 ) A++ XV Rating" at bounding box center [389, 137] width 103 height 7
type input "Travelers Indemnity Company (25658) A++ XV Rating"
click at [497, 144] on input "Each Occurrence limit" at bounding box center [530, 140] width 87 height 9
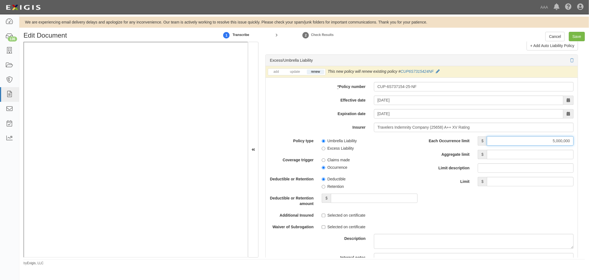
type input "5,000,000"
click at [501, 159] on input "Aggregate limit" at bounding box center [530, 153] width 87 height 9
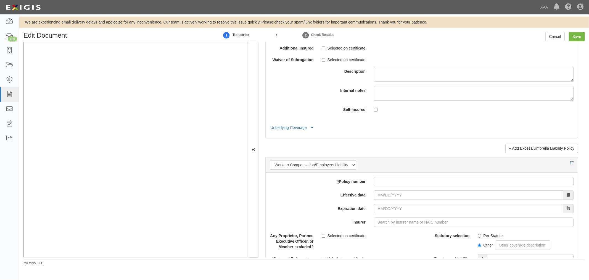
scroll to position [1432, 0]
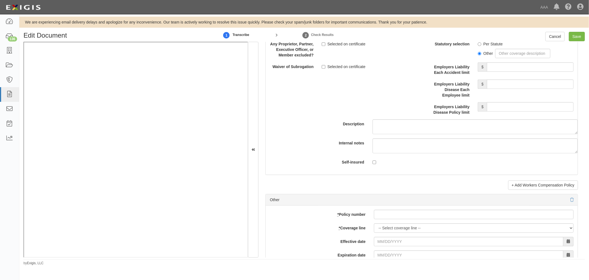
type input "5,000,000"
click at [499, 216] on input "* Policy number" at bounding box center [474, 213] width 200 height 9
paste input "TC2JGLSA-8E088352-TIL-25"
type input "TC2JGLSA-8E088352-TIL-25"
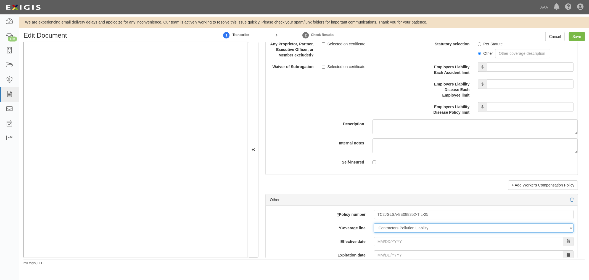
select select "70"
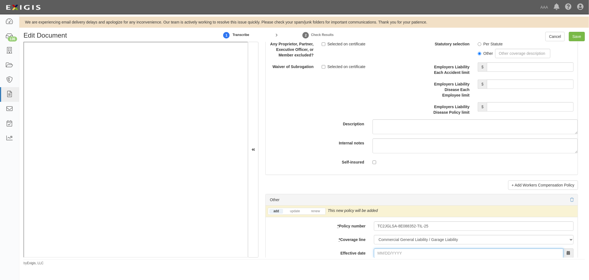
scroll to position [1435, 0]
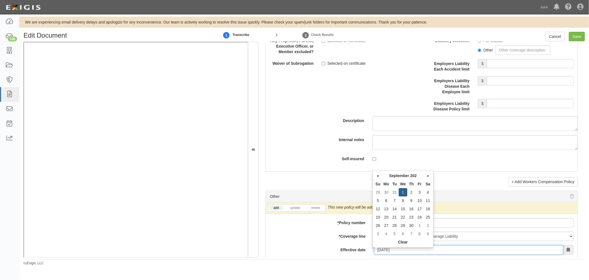
type input "[DATE]"
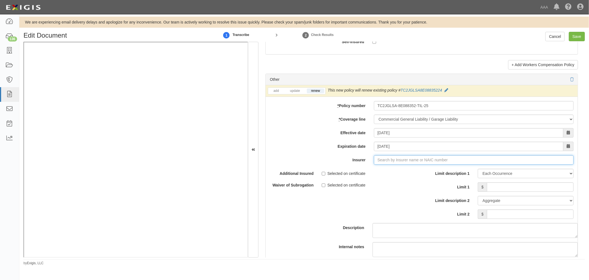
type input "21st Century Advantage Insurance Company (25232) NR Rating"
type input "2"
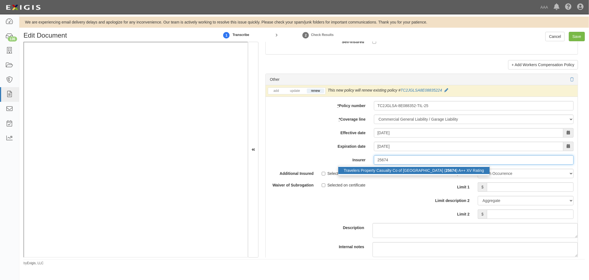
click at [439, 174] on div "Travelers Property Casualty Co of Amer ( 25674 ) A++ XV Rating" at bounding box center [413, 170] width 151 height 7
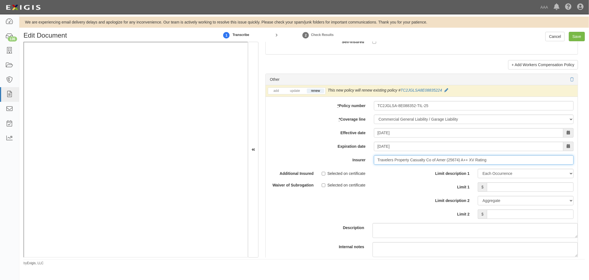
type input "Travelers Property Casualty Co of Amer (25674) A++ XV Rating"
click at [487, 190] on input "Limit 1" at bounding box center [530, 186] width 87 height 9
type input "1,000,000"
click at [532, 218] on input "Limit 2" at bounding box center [530, 213] width 87 height 9
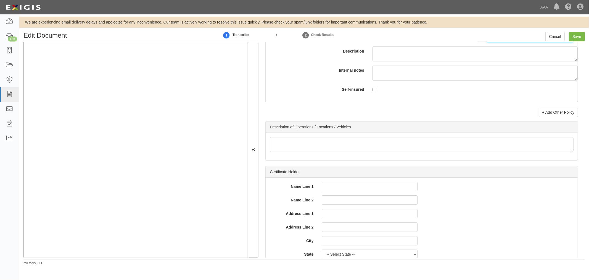
scroll to position [1757, 0]
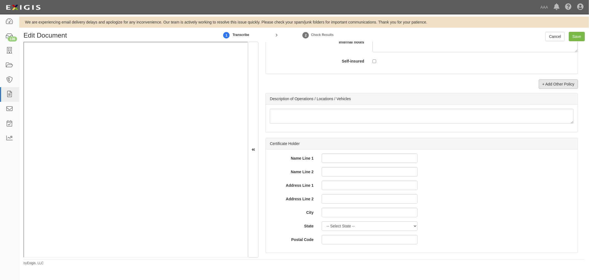
type input "15,000,000"
click at [553, 86] on link "+ Add Other Policy" at bounding box center [558, 83] width 39 height 9
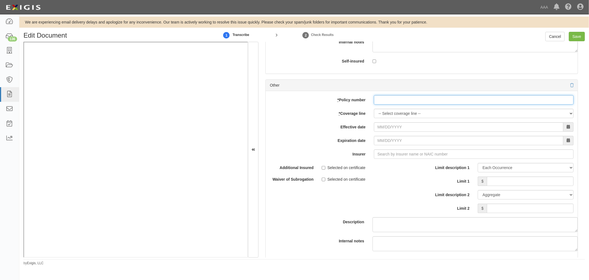
drag, startPoint x: 432, startPoint y: 104, endPoint x: 420, endPoint y: 106, distance: 11.9
click at [432, 104] on input "* Policy number" at bounding box center [474, 99] width 200 height 9
paste input "TC2JCAP-8E088364-TIL-25"
type input "TC2JCAP-8E088364-TIL-25"
click at [385, 118] on select "-- Select coverage line -- Asbestos Abatement Auto Physical Damage Boiler & Mac…" at bounding box center [474, 113] width 200 height 9
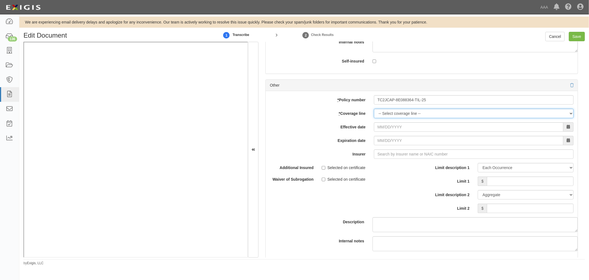
select select "56"
click at [374, 118] on select "-- Select coverage line -- Asbestos Abatement Auto Physical Damage Boiler & Mac…" at bounding box center [474, 113] width 200 height 9
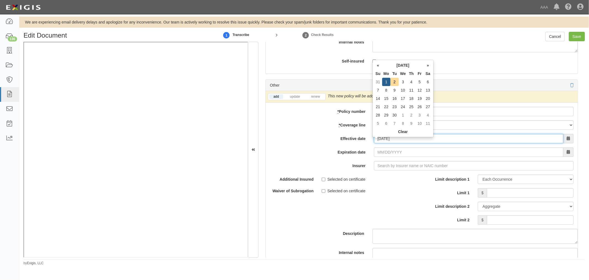
type input "[DATE]"
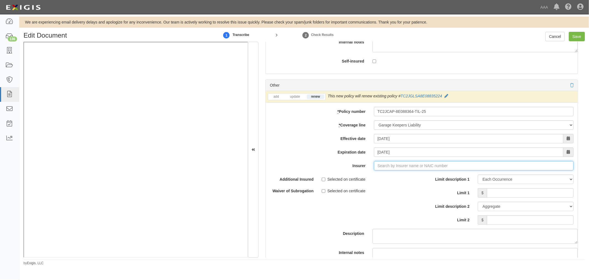
type input "21st Century Advantage Insurance Company (25232) NR Rating"
type input "2"
drag, startPoint x: 371, startPoint y: 181, endPoint x: 407, endPoint y: 191, distance: 37.4
click at [371, 180] on div "Travelers Indemnity Company ( 25658 ) A++ XV Rating" at bounding box center [389, 175] width 103 height 7
type input "Travelers Indemnity Company (25658) A++ XV Rating"
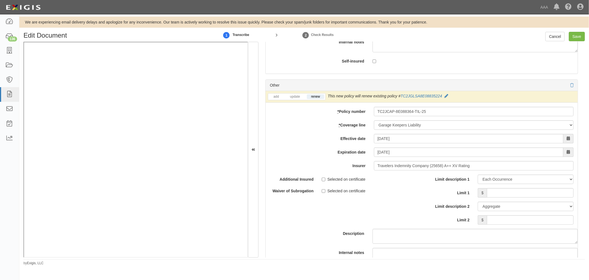
click at [483, 193] on span "$" at bounding box center [482, 192] width 9 height 9
click at [493, 195] on input "Limit 1" at bounding box center [530, 192] width 87 height 9
type input "1,000,000"
click at [506, 222] on input "Limit 2" at bounding box center [530, 219] width 87 height 9
type input "5,000,000"
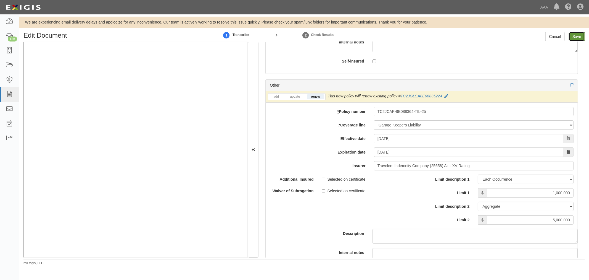
click at [576, 36] on input "Save" at bounding box center [577, 36] width 16 height 9
type input "5000000"
type input "1000000"
type input "15000000"
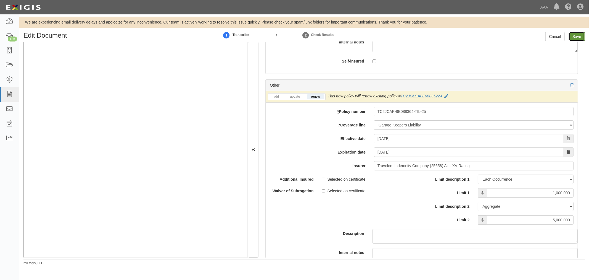
type input "1000000"
type input "5000000"
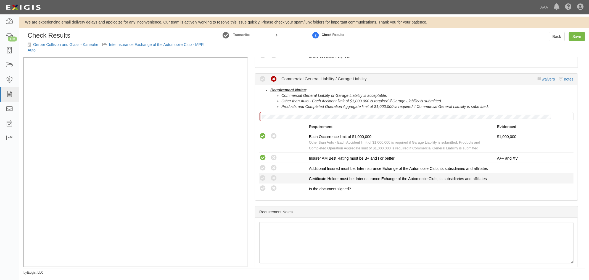
scroll to position [215, 0]
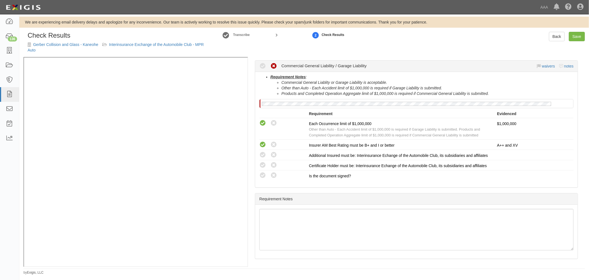
click at [259, 170] on div "Requirement Notes : Commercial General Liablity or Garage Liability is acceptab…" at bounding box center [416, 129] width 323 height 115
click at [261, 173] on icon at bounding box center [262, 175] width 7 height 7
radio input "true"
click at [264, 162] on icon at bounding box center [262, 165] width 7 height 7
radio input "true"
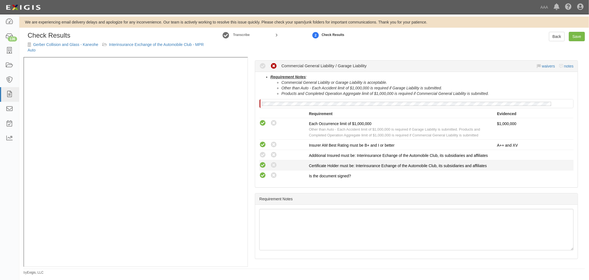
drag, startPoint x: 262, startPoint y: 145, endPoint x: 269, endPoint y: 159, distance: 15.0
click at [262, 151] on icon at bounding box center [262, 154] width 7 height 7
radio input "true"
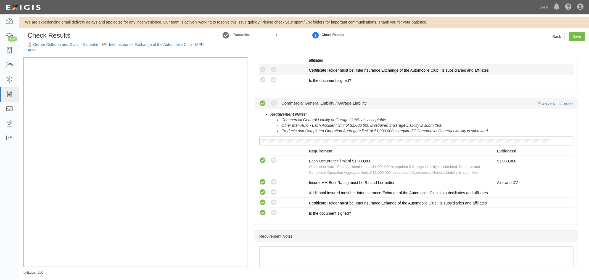
scroll to position [62, 0]
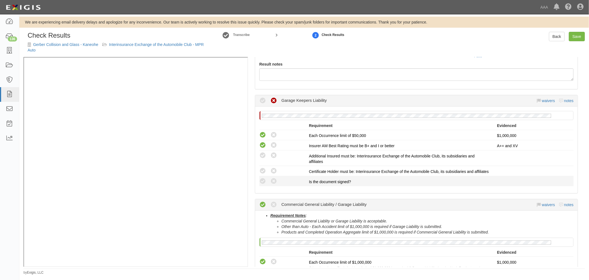
click at [263, 182] on li "Compliant Waived: Non-Compliant Is the document signed?" at bounding box center [416, 181] width 314 height 10
click at [263, 183] on icon at bounding box center [262, 181] width 7 height 7
radio input "true"
click at [263, 171] on icon at bounding box center [262, 170] width 7 height 7
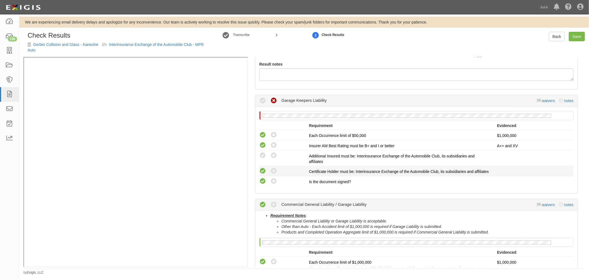
radio input "true"
click at [264, 154] on icon at bounding box center [262, 155] width 7 height 7
radio input "true"
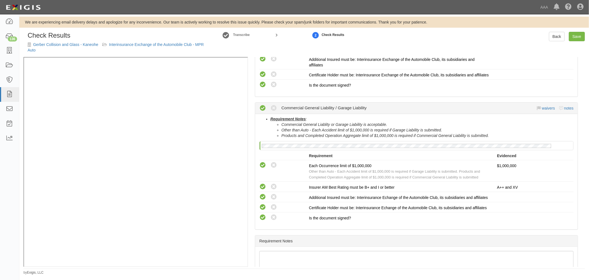
scroll to position [164, 0]
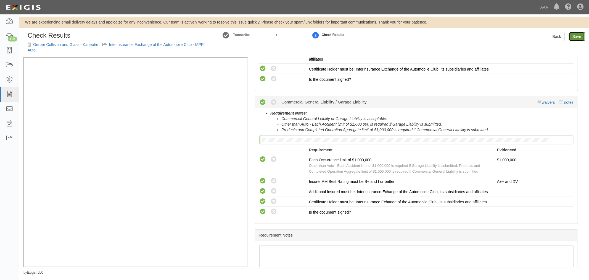
click at [582, 35] on link "Save" at bounding box center [577, 36] width 16 height 9
radio input "true"
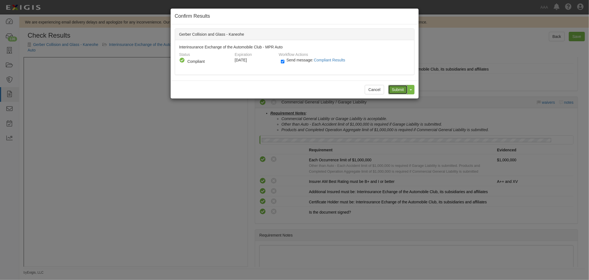
click at [403, 89] on input "Submit" at bounding box center [397, 89] width 19 height 9
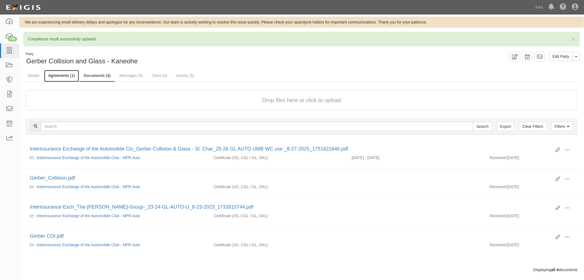
click at [56, 76] on link "Agreements (1)" at bounding box center [61, 76] width 35 height 12
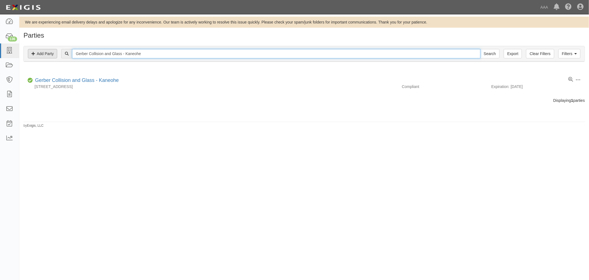
drag, startPoint x: 152, startPoint y: 49, endPoint x: 57, endPoint y: 58, distance: 95.7
click at [57, 58] on div "Filters Add Party Clear Filters Export Gerber Collision and Glass - Kaneohe Sea…" at bounding box center [304, 53] width 561 height 15
paste input "Wahiawa"
type input "Gerber Collision and Glass - Wahiawa"
click at [480, 49] on input "Search" at bounding box center [489, 53] width 19 height 9
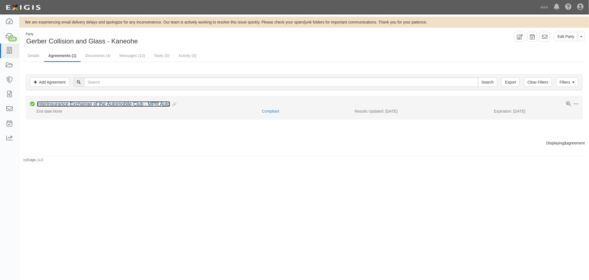
click at [71, 102] on link "Interinsurance Exchange of the Automobile Club - MPR Auto" at bounding box center [103, 104] width 133 height 6
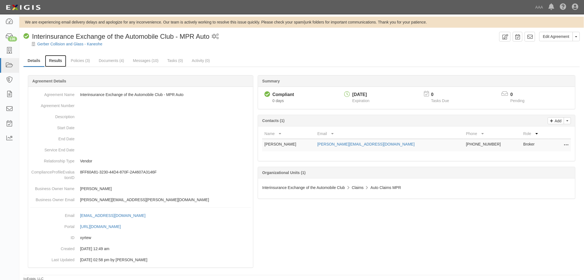
click at [63, 61] on link "Results" at bounding box center [55, 61] width 21 height 12
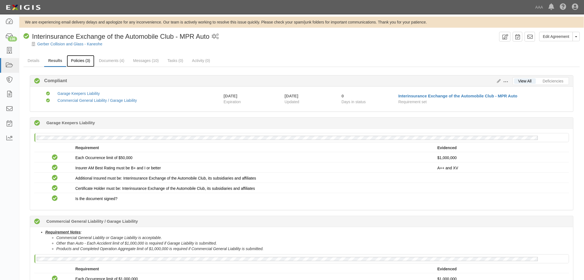
click at [81, 61] on link "Policies (3)" at bounding box center [80, 61] width 27 height 12
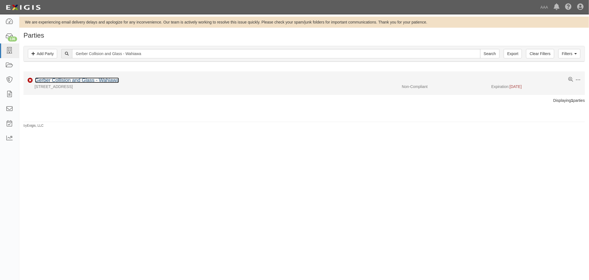
drag, startPoint x: 97, startPoint y: 84, endPoint x: 98, endPoint y: 81, distance: 3.1
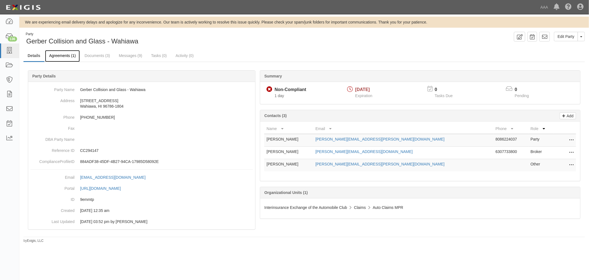
click at [65, 56] on link "Agreements (1)" at bounding box center [62, 56] width 35 height 12
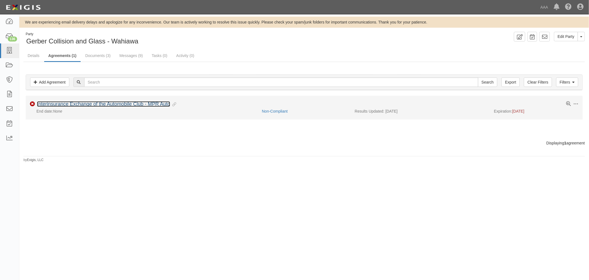
click at [75, 106] on link "Interinsurance Exchange of the Automobile Club - MPR Auto" at bounding box center [103, 104] width 133 height 6
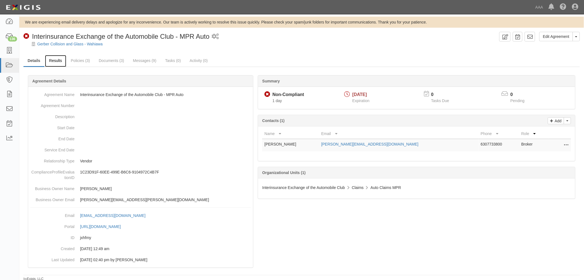
click at [54, 59] on link "Results" at bounding box center [55, 61] width 21 height 12
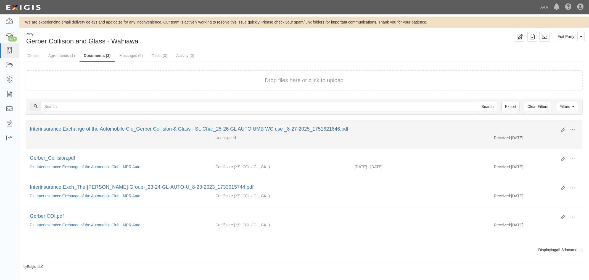
click at [567, 126] on button at bounding box center [572, 129] width 12 height 9
drag, startPoint x: 494, startPoint y: 126, endPoint x: 566, endPoint y: 131, distance: 72.2
click at [497, 126] on div "Interinsurance Exchange of the Automobile Clu_Gerber Collision & Glass - St. Ch…" at bounding box center [293, 128] width 527 height 7
click at [562, 130] on icon at bounding box center [563, 130] width 4 height 4
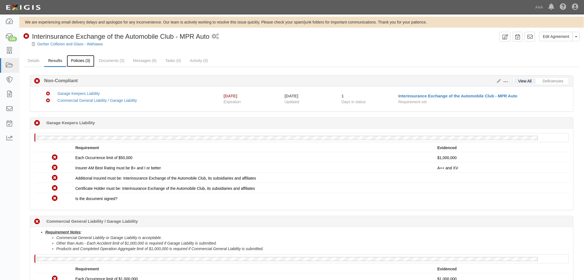
click at [90, 59] on link "Policies (3)" at bounding box center [80, 61] width 27 height 12
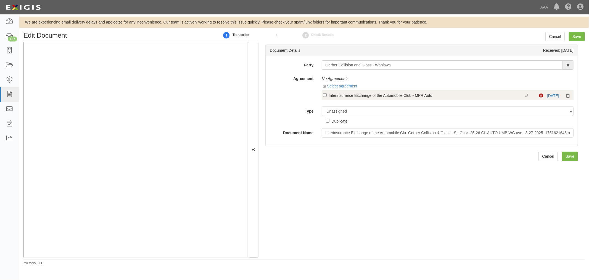
click at [359, 96] on div "Interinsurance Exchange of the Automobile Club - MPR Auto" at bounding box center [427, 95] width 196 height 6
click at [327, 96] on input "Linked agreement Interinsurance Exchange of the Automobile Club - MPR Auto Link…" at bounding box center [325, 95] width 4 height 4
checkbox input "true"
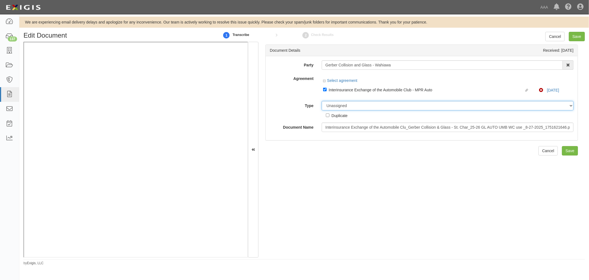
click at [351, 108] on select "Unassigned Binder Cancellation Notice Certificate Contract Endorsement Insuranc…" at bounding box center [448, 105] width 252 height 9
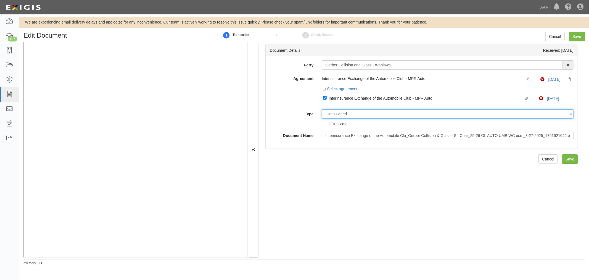
select select "CertificateDetail"
click at [322, 110] on select "Unassigned Binder Cancellation Notice Certificate Contract Endorsement Insuranc…" at bounding box center [448, 113] width 252 height 9
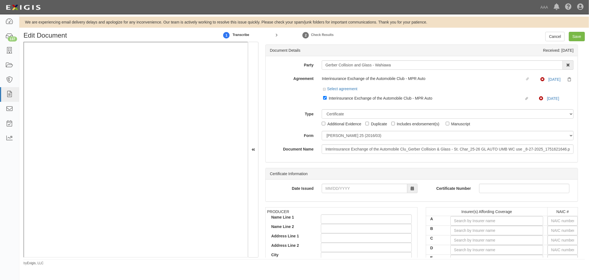
click at [341, 129] on div "Party Gerber Collision and Glass - Wahiawa 1-800-Packouts of [PERSON_NAME][GEOG…" at bounding box center [422, 106] width 304 height 93
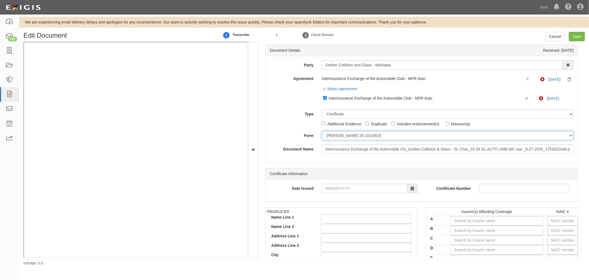
drag, startPoint x: 338, startPoint y: 136, endPoint x: 338, endPoint y: 140, distance: 4.1
click at [338, 137] on select "[PERSON_NAME] 25 (2016/03) [PERSON_NAME] 101 [PERSON_NAME] 855 NY (2014/05) Gen…" at bounding box center [448, 135] width 252 height 9
select select "GeneralFormDetail"
click at [322, 131] on select "[PERSON_NAME] 25 (2016/03) [PERSON_NAME] 101 [PERSON_NAME] 855 NY (2014/05) Gen…" at bounding box center [448, 135] width 252 height 9
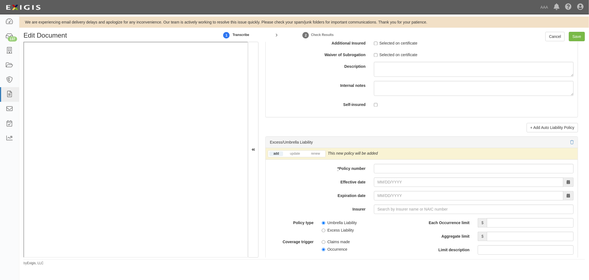
scroll to position [1023, 0]
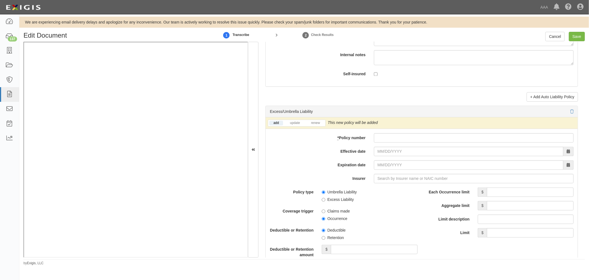
click at [394, 145] on div "add update renew This new policy will be added This new policy will update exis…" at bounding box center [422, 236] width 312 height 238
click at [395, 141] on input "* Policy number" at bounding box center [474, 137] width 200 height 9
paste input "CUP-6S737154-25-NF"
type input "CUP-6S737154-25-NF"
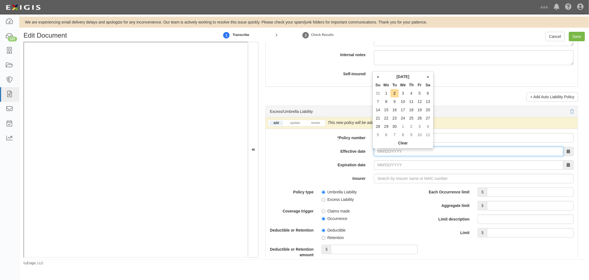
click at [388, 151] on input "Effective date" at bounding box center [468, 150] width 189 height 9
type input "[DATE]"
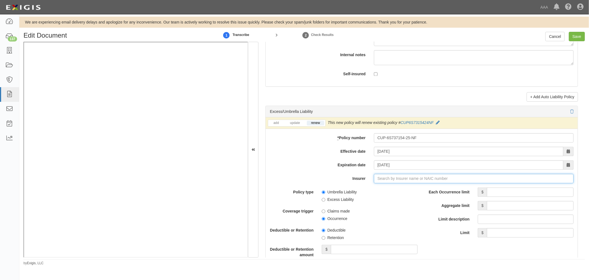
type input "21st Century Advantage Insurance Company (25232) NR Rating"
type input "2"
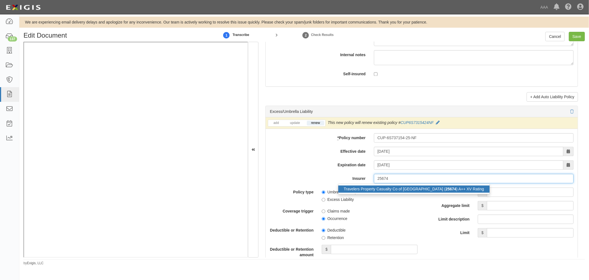
click at [397, 190] on div "Travelers Property Casualty Co of Amer ( 25674 ) A++ XV Rating" at bounding box center [413, 188] width 151 height 7
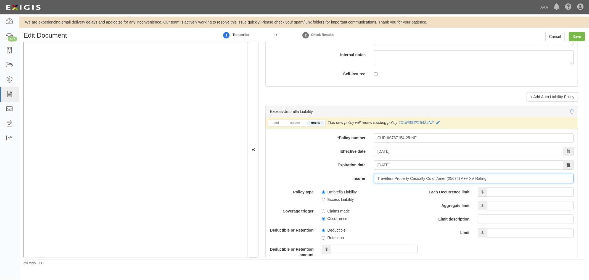
type input "Travelers Property Casualty Co of Amer (25674) A++ XV Rating"
click at [493, 196] on input "Each Occurrence limit" at bounding box center [530, 191] width 87 height 9
type input "5,000,000"
click at [493, 202] on div "Each Occurrence limit $ 5,000,000 Aggregate limit $ Limit description Limit $" at bounding box center [500, 212] width 148 height 50
click at [494, 205] on input "Aggregate limit" at bounding box center [530, 205] width 87 height 9
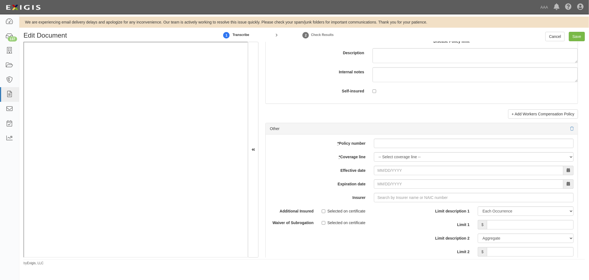
scroll to position [1534, 0]
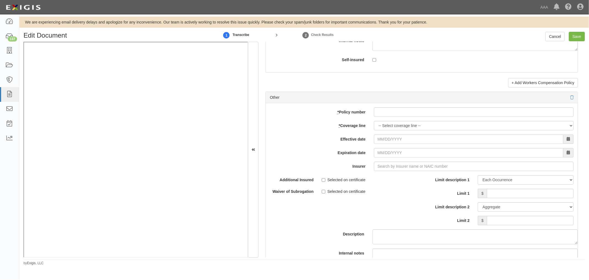
type input "5,000,000"
click at [405, 117] on input "* Policy number" at bounding box center [474, 111] width 200 height 9
paste input "TC2JGLSA-8E088352-TIL-25"
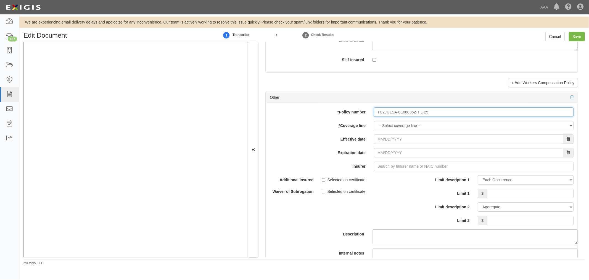
type input "TC2JGLSA-8E088352-TIL-25"
click at [390, 130] on select "-- Select coverage line -- Asbestos Abatement Auto Physical Damage Boiler & Mac…" at bounding box center [474, 125] width 200 height 9
select select "70"
click at [374, 130] on select "-- Select coverage line -- Asbestos Abatement Auto Physical Damage Boiler & Mac…" at bounding box center [474, 125] width 200 height 9
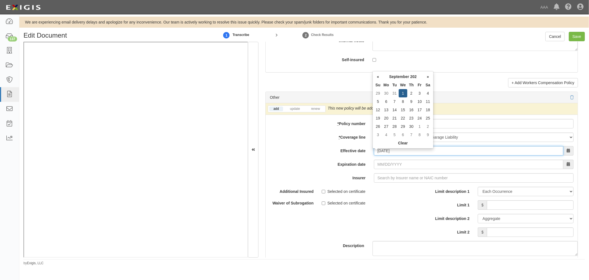
type input "09/01/2025"
type input "[DATE]"
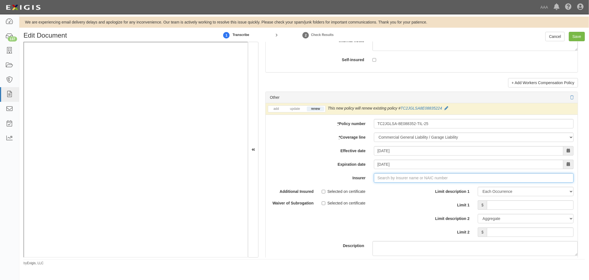
type input "21st Century Advantage Insurance Company (25232) NR Rating"
type input "2"
click at [421, 188] on div "Travelers Property Casualty Co of Amer ( 25674 ) A++ XV Rating" at bounding box center [413, 187] width 151 height 7
type input "Travelers Property Casualty Co of Amer (25674) A++ XV Rating"
drag, startPoint x: 522, startPoint y: 208, endPoint x: 516, endPoint y: 203, distance: 7.5
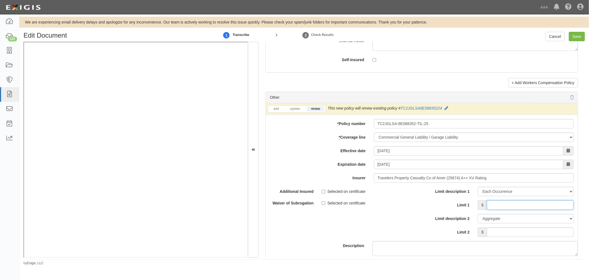
click at [522, 208] on input "Limit 1" at bounding box center [530, 204] width 87 height 9
type input "1,000,000"
click at [525, 233] on input "Limit 2" at bounding box center [530, 231] width 87 height 9
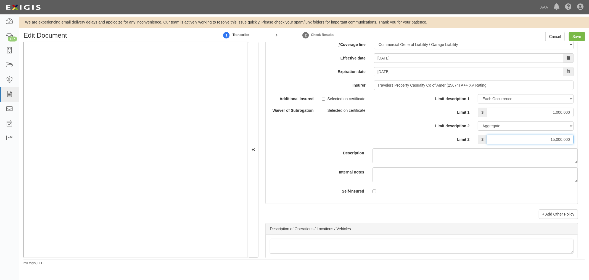
scroll to position [1739, 0]
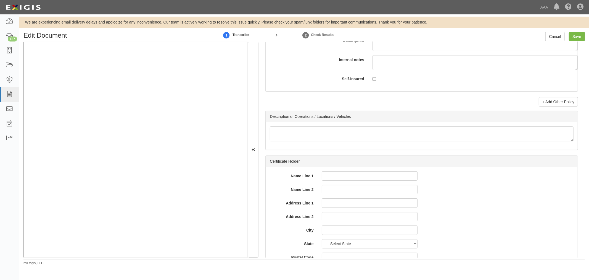
type input "15,000,000"
drag, startPoint x: 543, startPoint y: 98, endPoint x: 541, endPoint y: 101, distance: 3.1
click at [541, 106] on link "+ Add Other Policy" at bounding box center [558, 101] width 39 height 9
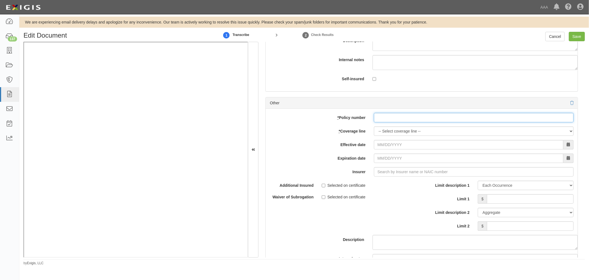
click at [381, 122] on input "* Policy number" at bounding box center [474, 117] width 200 height 9
paste input "TC2JCAP-8E088364-TIL-25"
type input "TC2JCAP-8E088364-TIL-25"
click at [382, 139] on div "add update renew This new policy will be added This new policy will update exis…" at bounding box center [422, 199] width 312 height 181
select select "56"
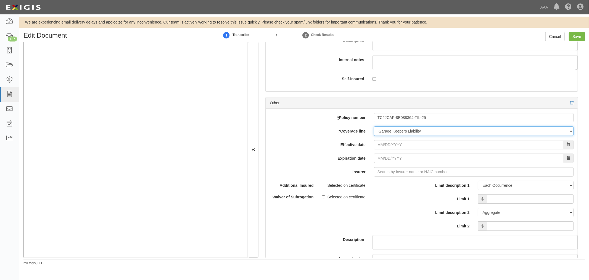
click at [374, 136] on select "-- Select coverage line -- Asbestos Abatement Auto Physical Damage Boiler & Mac…" at bounding box center [474, 130] width 200 height 9
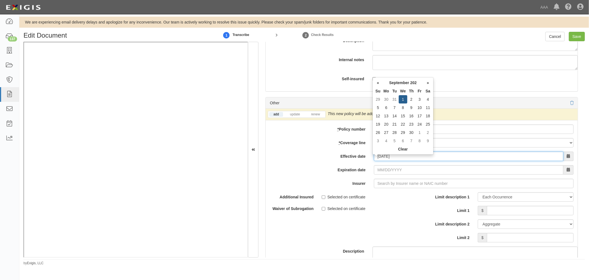
type input "[DATE]"
type input "09/01/2026"
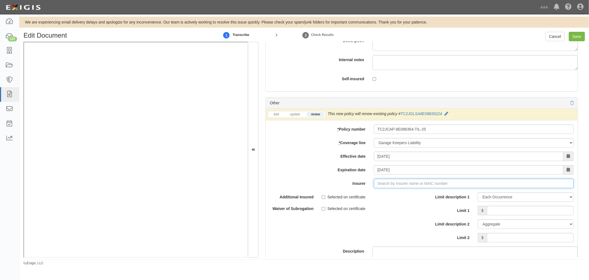
type input "21st Century Advantage Insurance Company (25232) NR Rating"
type input "2"
drag, startPoint x: 365, startPoint y: 196, endPoint x: 376, endPoint y: 198, distance: 10.9
click at [365, 196] on div "Travelers Indemnity Company ( 25658 ) A++ XV Rating" at bounding box center [389, 193] width 103 height 7
type input "Travelers Indemnity Company (25658) A++ XV Rating"
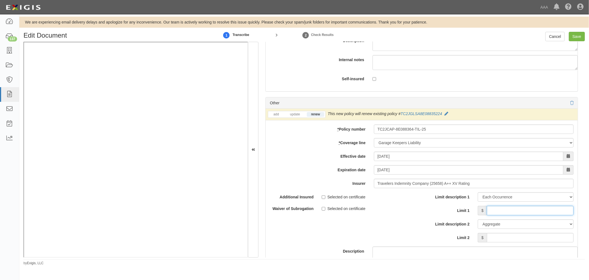
click at [492, 215] on input "Limit 1" at bounding box center [530, 209] width 87 height 9
type input "5"
type input "1,000,000"
click at [522, 242] on input "Limit 2" at bounding box center [530, 237] width 87 height 9
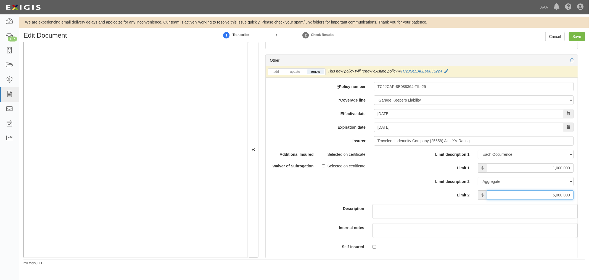
scroll to position [1841, 0]
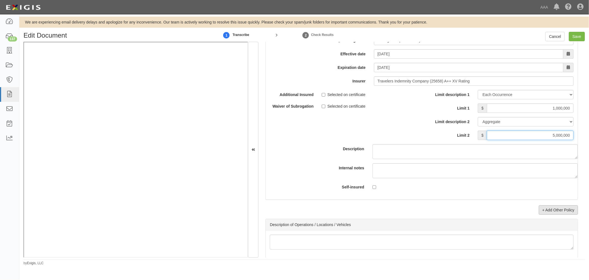
type input "5,000,000"
click at [545, 214] on link "+ Add Other Policy" at bounding box center [558, 209] width 39 height 9
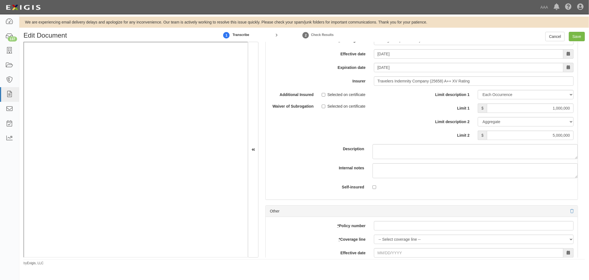
click at [564, 213] on div at bounding box center [422, 211] width 304 height 6
click at [570, 213] on icon at bounding box center [571, 211] width 3 height 4
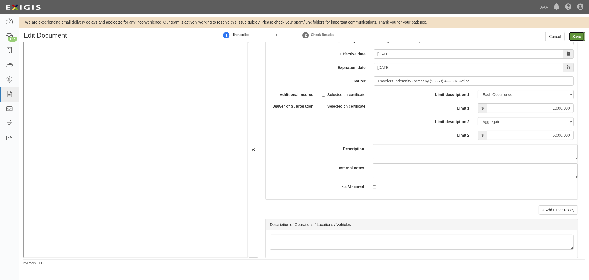
click at [576, 37] on input "Save" at bounding box center [577, 36] width 16 height 9
type input "5000000"
type input "1000000"
type input "15000000"
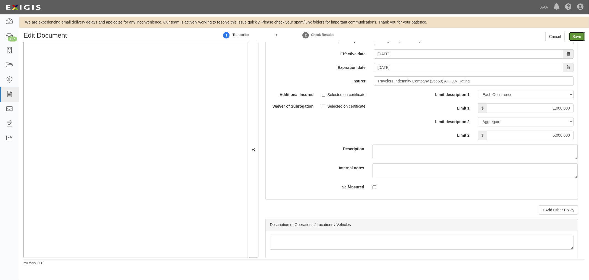
type input "1000000"
type input "5000000"
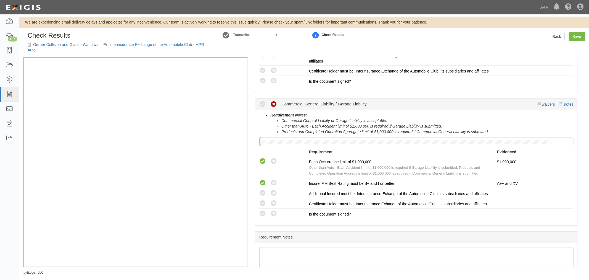
scroll to position [205, 0]
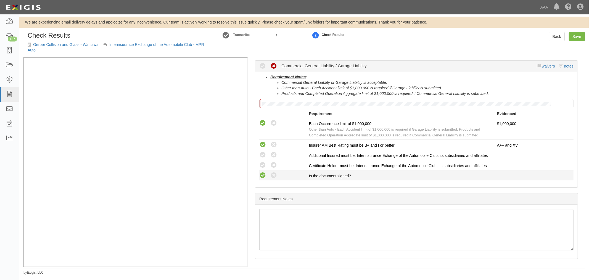
click at [262, 179] on icon at bounding box center [262, 175] width 7 height 7
radio input "true"
click at [261, 168] on icon at bounding box center [262, 165] width 7 height 7
radio input "true"
drag, startPoint x: 262, startPoint y: 156, endPoint x: 269, endPoint y: 161, distance: 8.7
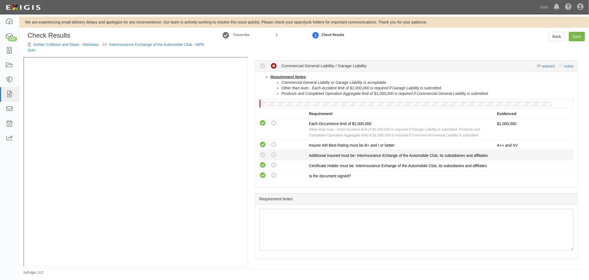
click at [262, 155] on icon at bounding box center [262, 154] width 7 height 7
radio input "true"
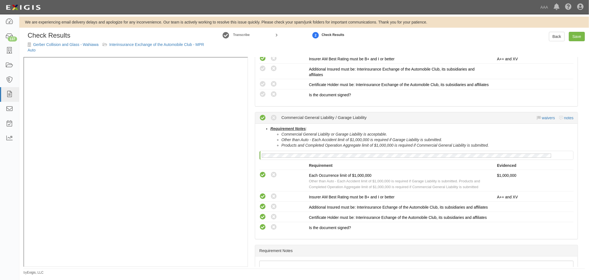
scroll to position [102, 0]
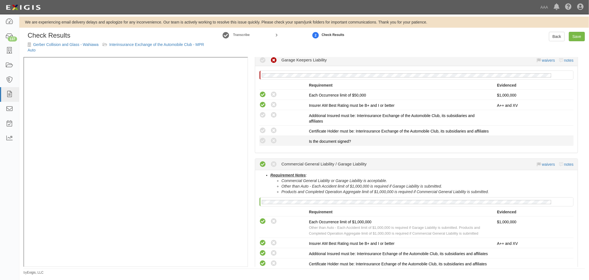
click at [263, 146] on li "Compliant Waived: Non-Compliant Is the document signed?" at bounding box center [416, 141] width 314 height 10
click at [264, 144] on icon at bounding box center [262, 140] width 7 height 7
radio input "true"
click at [264, 127] on icon at bounding box center [262, 130] width 7 height 7
radio input "true"
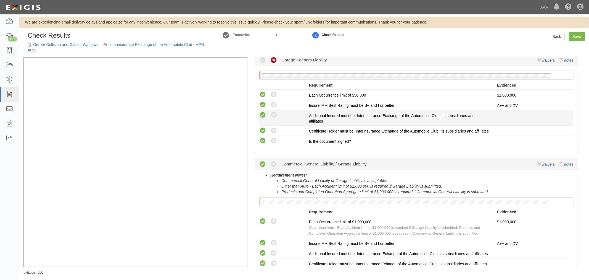
click at [263, 114] on icon at bounding box center [262, 115] width 7 height 7
radio input "true"
click at [573, 38] on link "Save" at bounding box center [577, 36] width 16 height 9
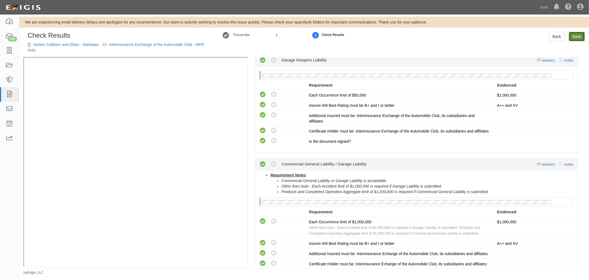
radio input "true"
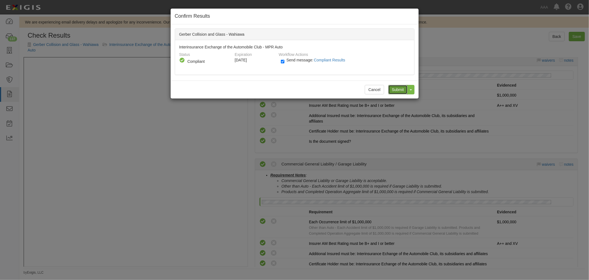
click at [397, 87] on input "Submit" at bounding box center [397, 89] width 19 height 9
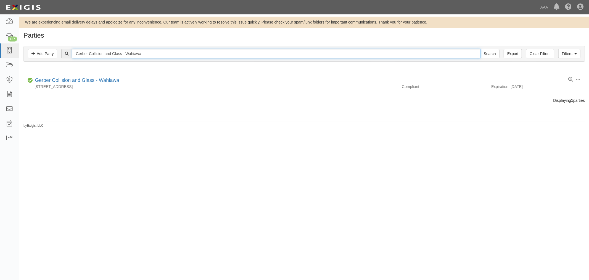
drag, startPoint x: 161, startPoint y: 54, endPoint x: 69, endPoint y: 64, distance: 92.5
click at [66, 65] on div "Filters Add Party Clear Filters Export Gerber Collision and Glass - Wahiawa Sea…" at bounding box center [304, 54] width 570 height 25
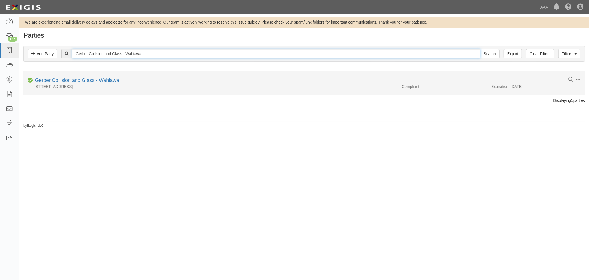
paste input "ipahu"
type input "Gerber Collision and Glass - Waipahu"
click at [480, 49] on input "Search" at bounding box center [489, 53] width 19 height 9
